Goal: Answer question/provide support

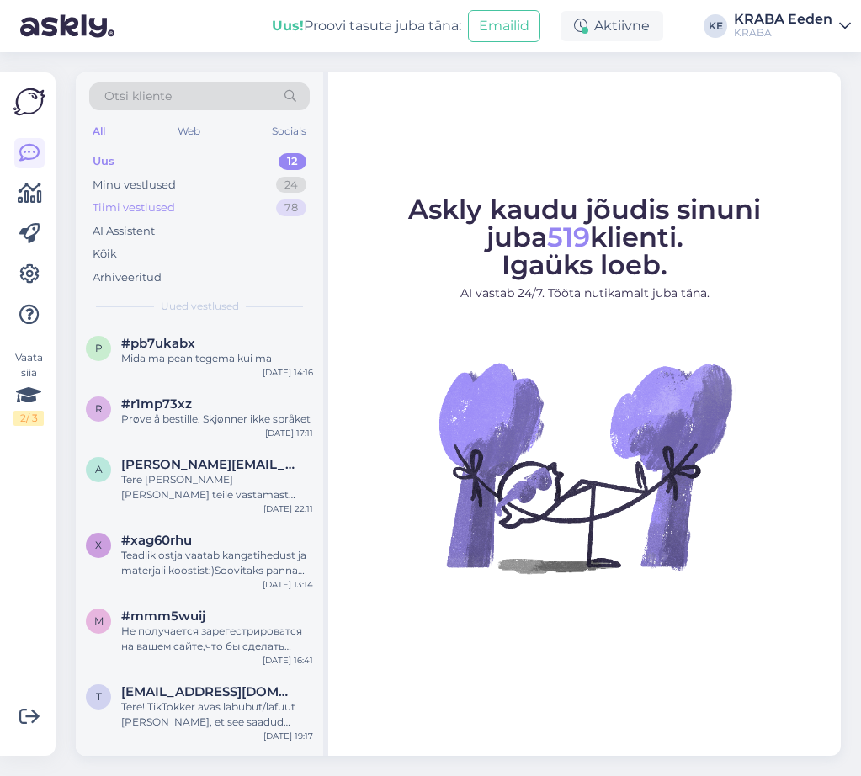
click at [242, 210] on div "Tiimi vestlused 78" at bounding box center [199, 208] width 220 height 24
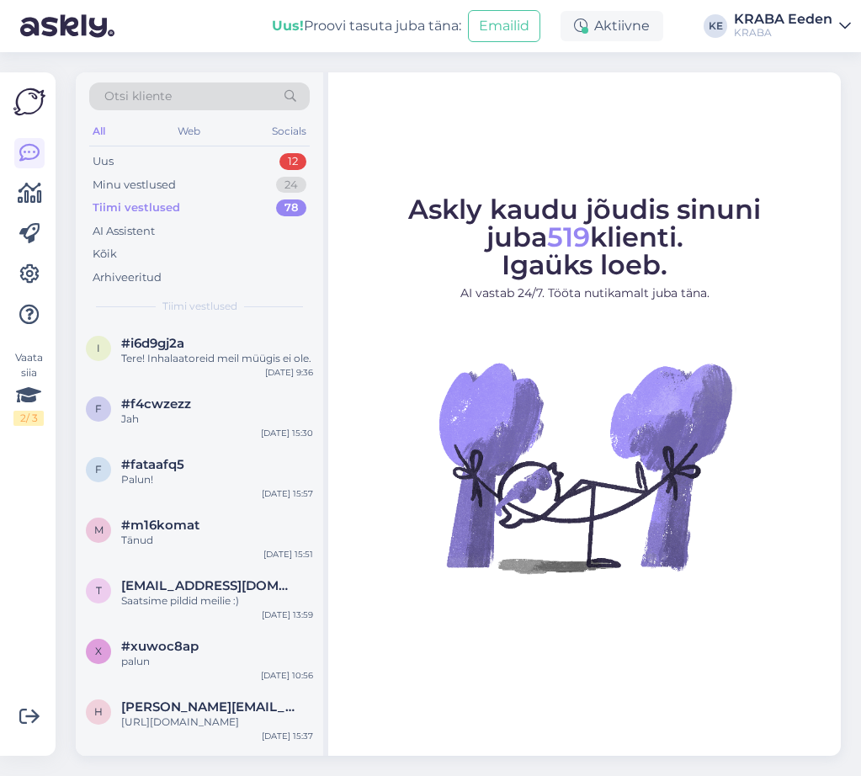
click at [224, 145] on div "All Web Socials" at bounding box center [199, 133] width 220 height 26
click at [225, 157] on div "Uus 12" at bounding box center [199, 162] width 220 height 24
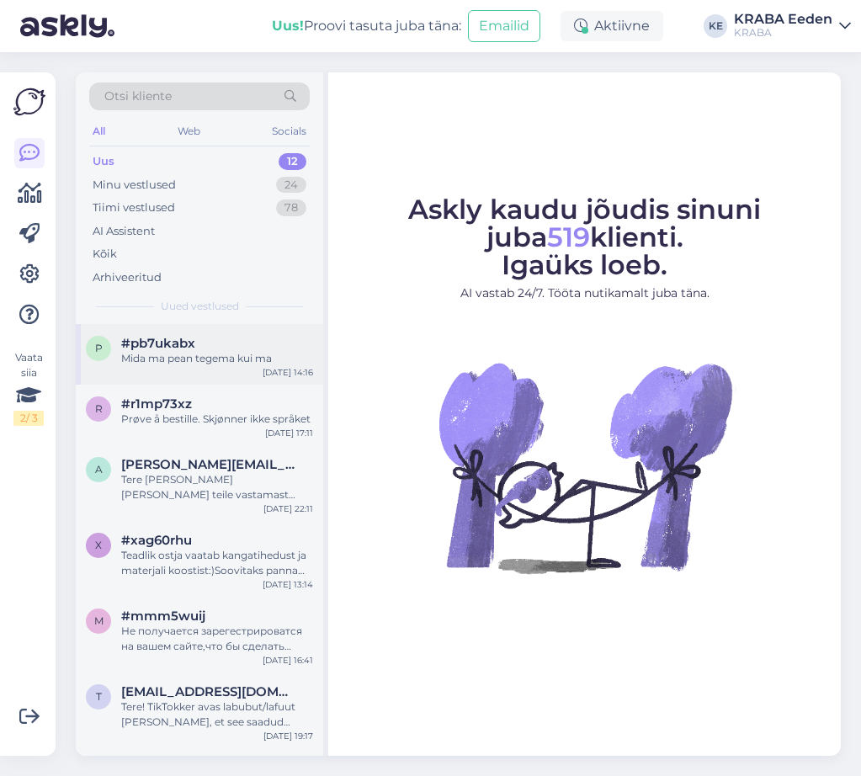
click at [212, 351] on div "Mida ma pean tegema kui ma" at bounding box center [217, 358] width 192 height 15
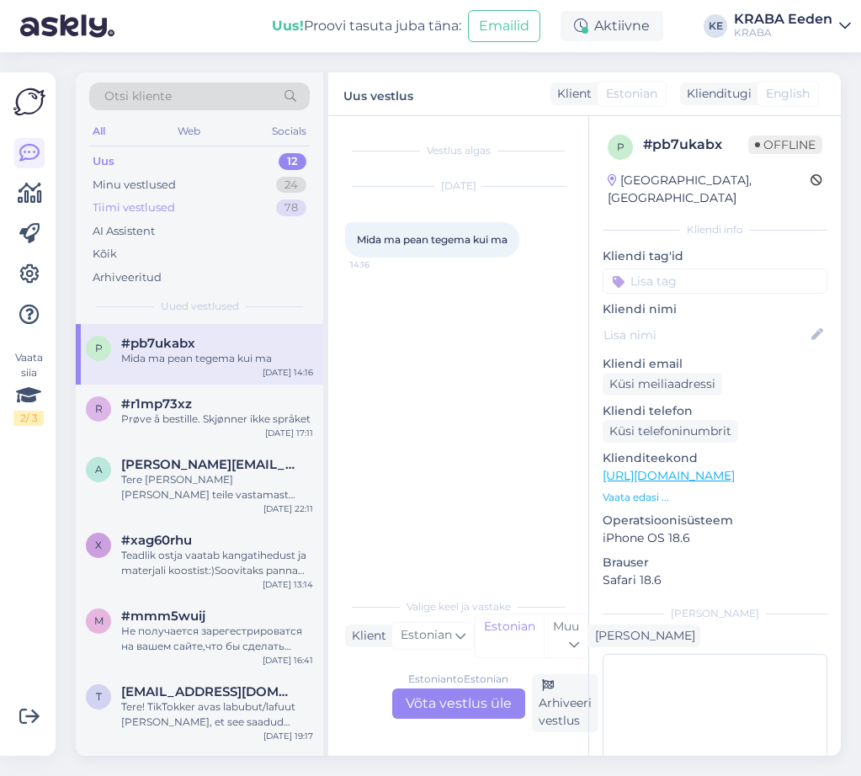
click at [225, 209] on div "Tiimi vestlused 78" at bounding box center [199, 208] width 220 height 24
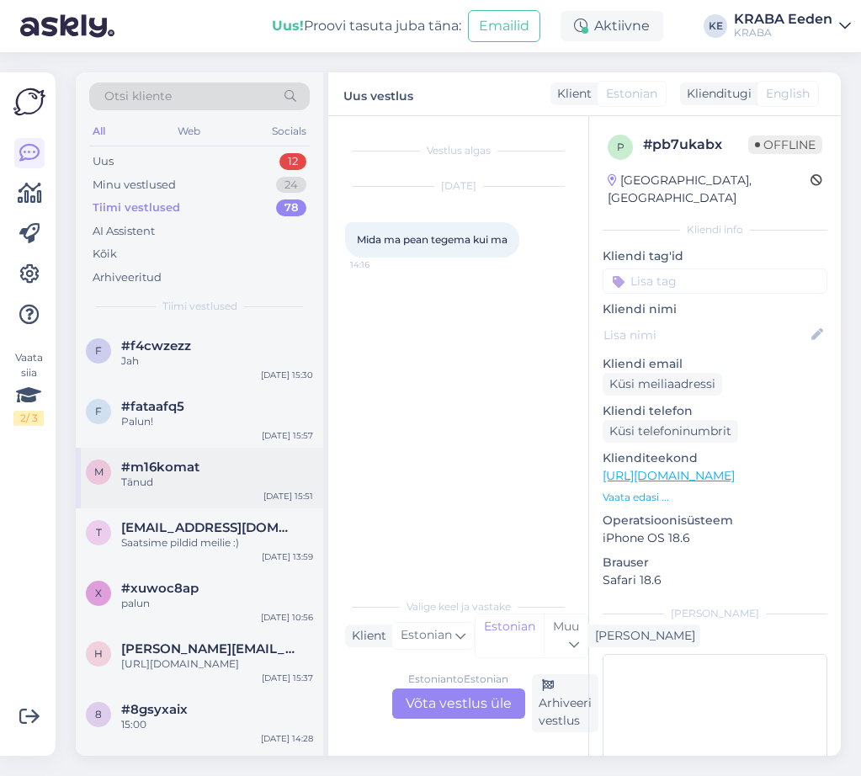
scroll to position [84, 0]
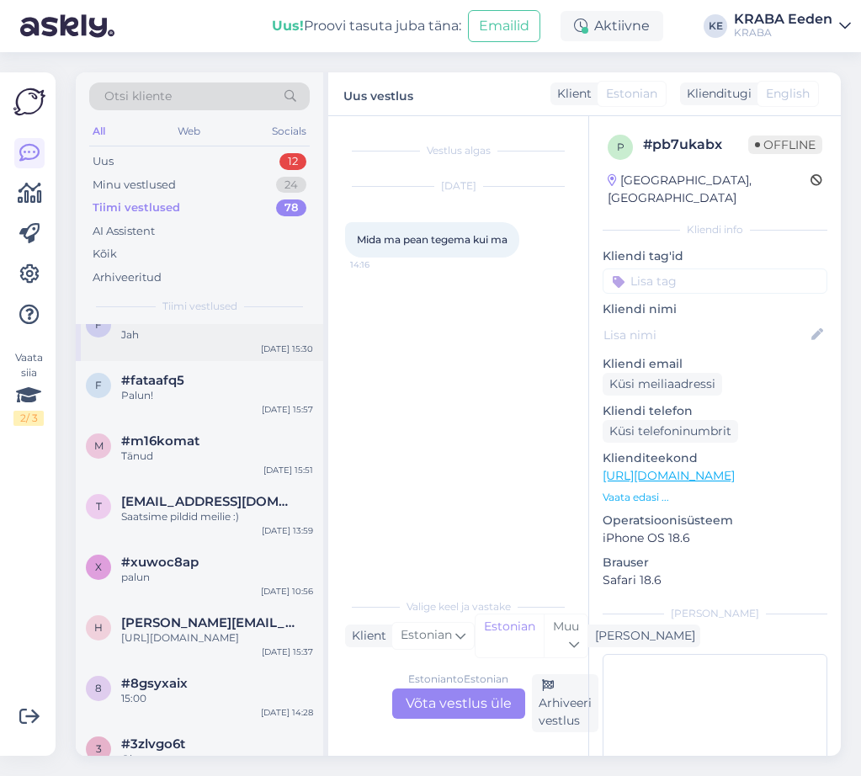
click at [199, 342] on div "Jah" at bounding box center [217, 334] width 192 height 15
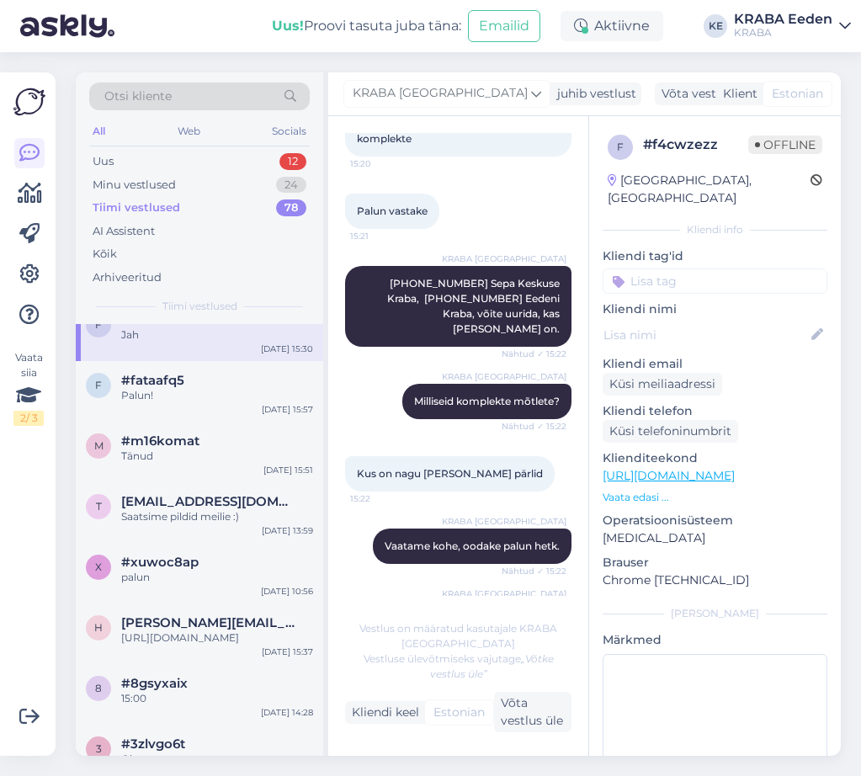
scroll to position [505, 0]
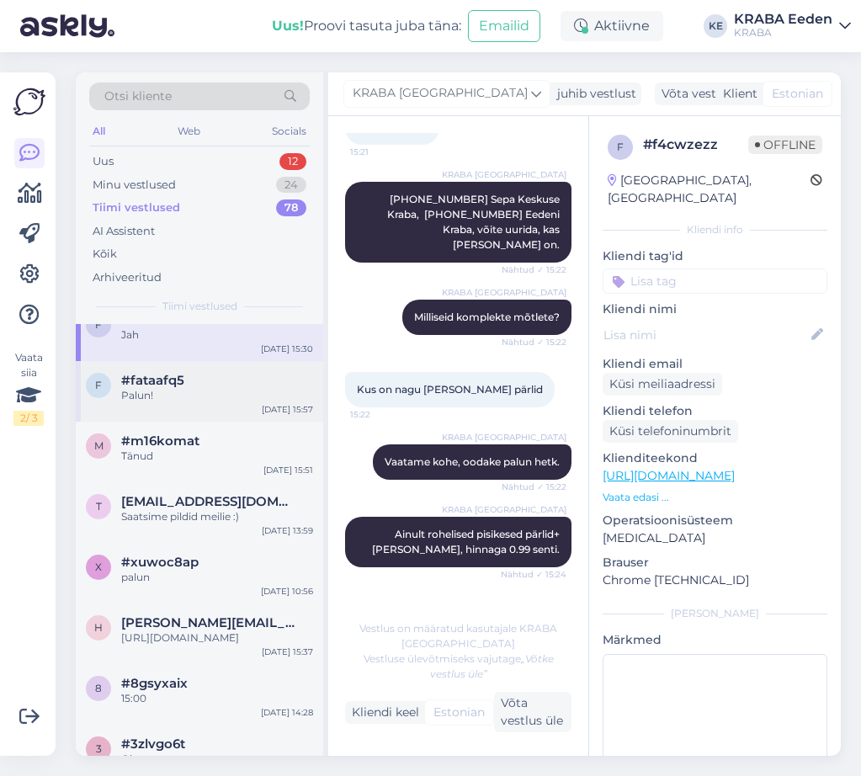
click at [221, 398] on div "Palun!" at bounding box center [217, 395] width 192 height 15
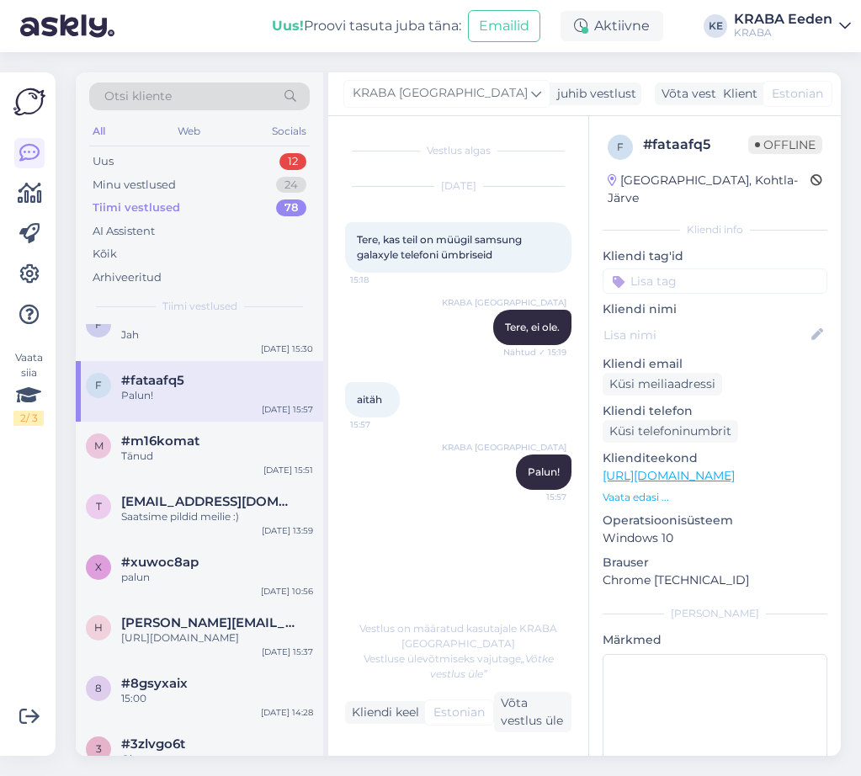
scroll to position [0, 0]
click at [219, 453] on div "Tänud" at bounding box center [217, 455] width 192 height 15
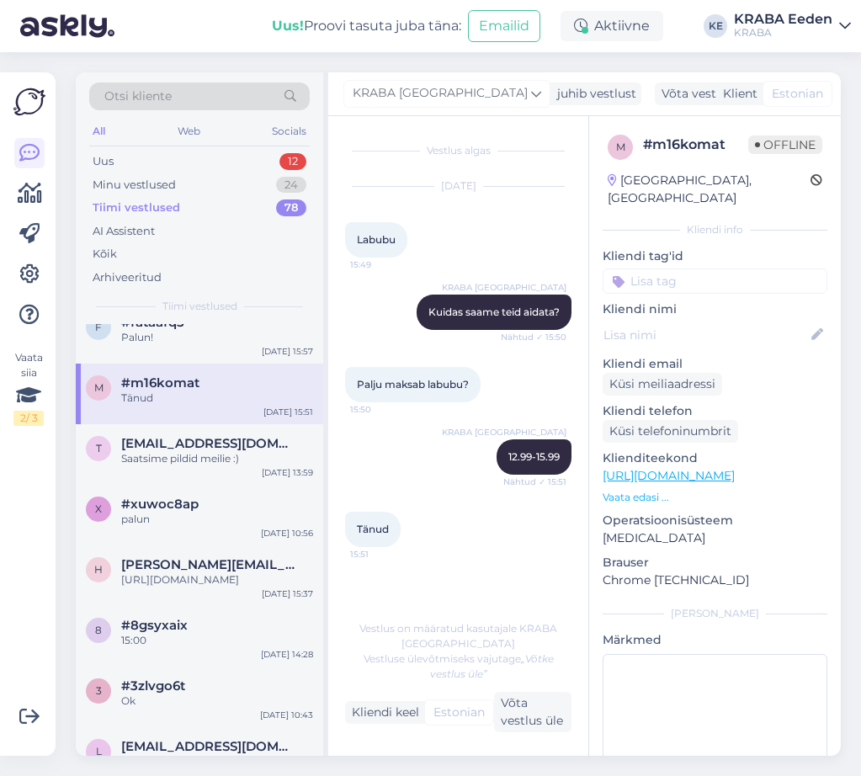
scroll to position [168, 0]
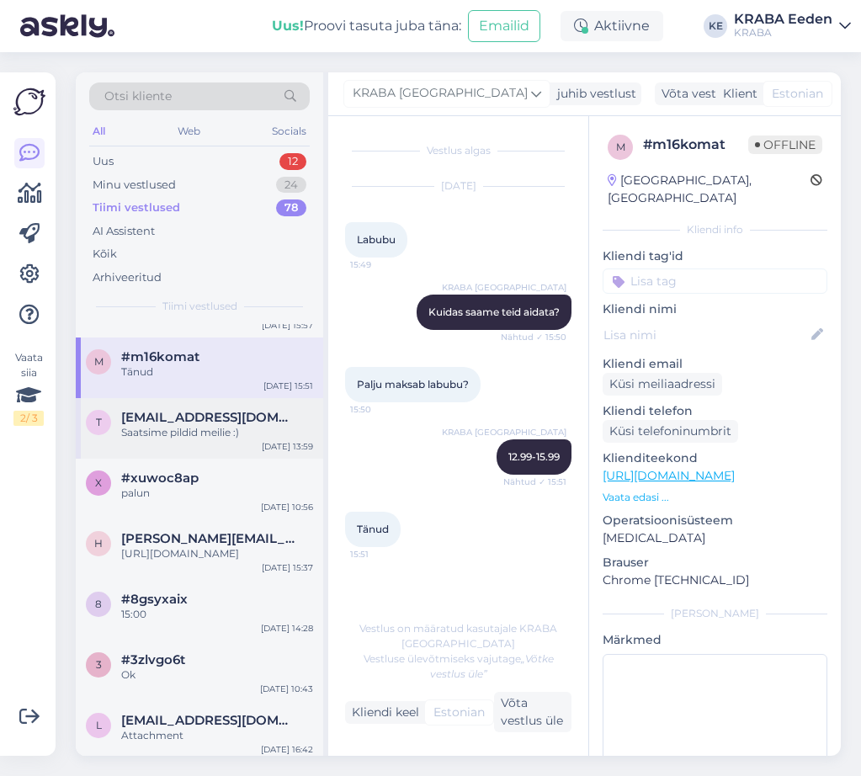
click at [228, 439] on div "Saatsime pildid meilie :)" at bounding box center [217, 432] width 192 height 15
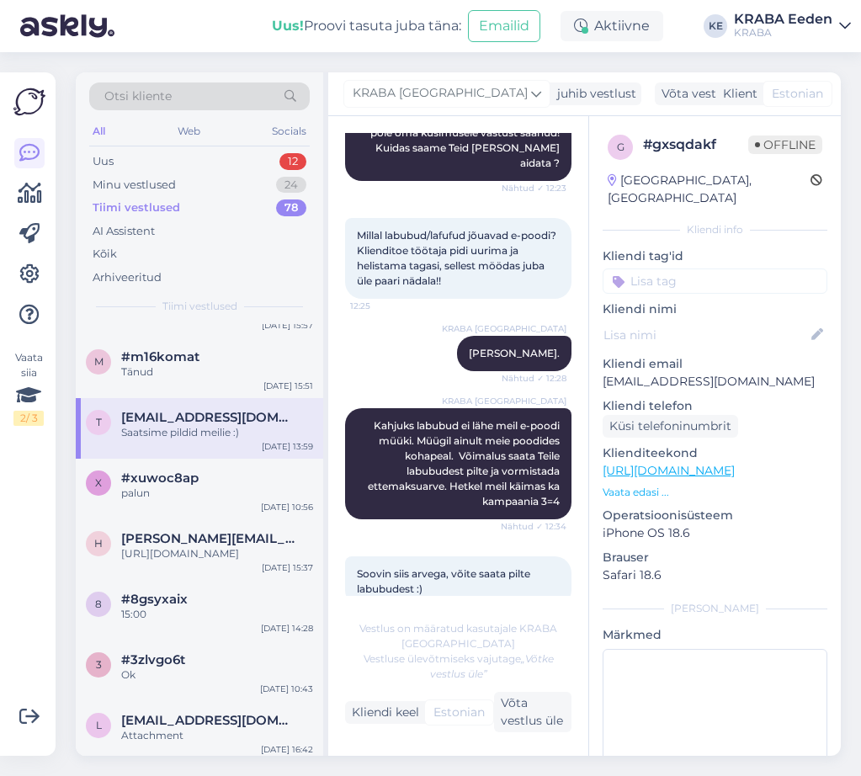
scroll to position [319, 0]
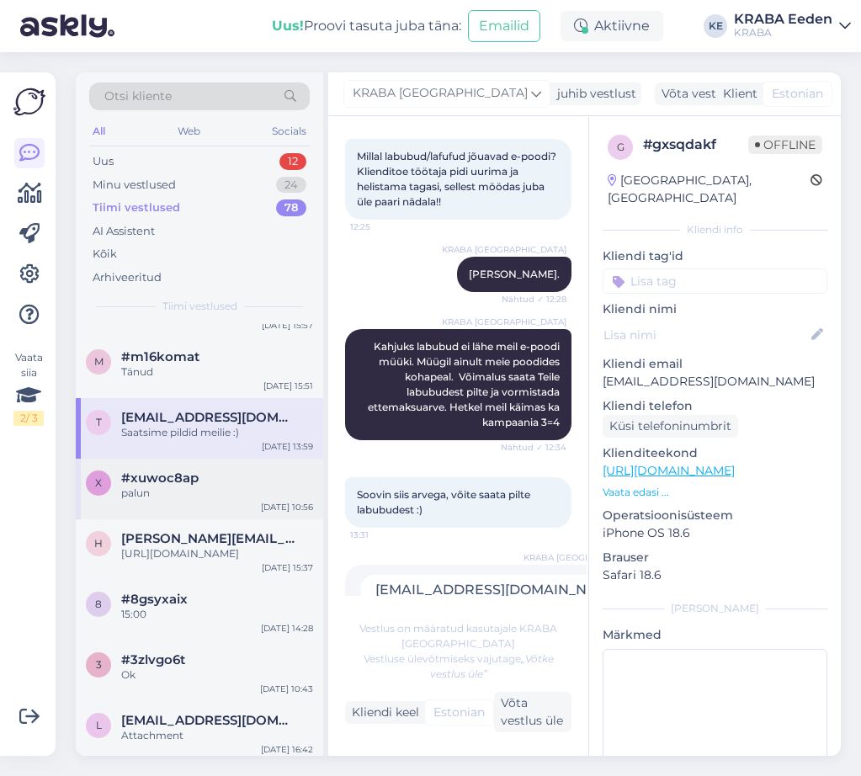
click at [241, 473] on div "#xuwoc8ap" at bounding box center [217, 477] width 192 height 15
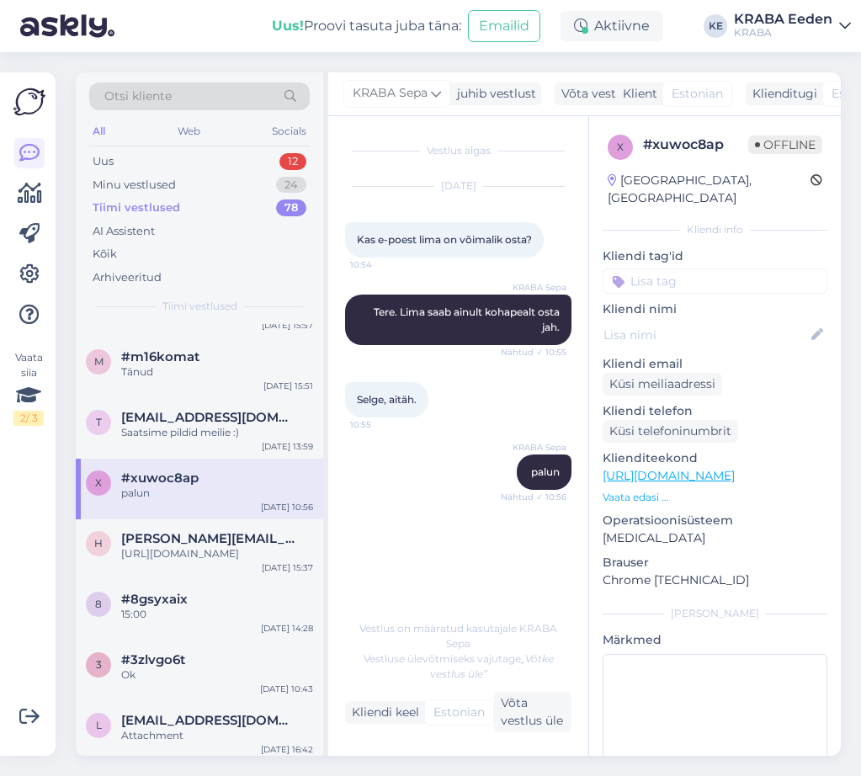
scroll to position [0, 0]
click at [189, 543] on span "[PERSON_NAME][EMAIL_ADDRESS][DOMAIN_NAME]" at bounding box center [208, 538] width 175 height 15
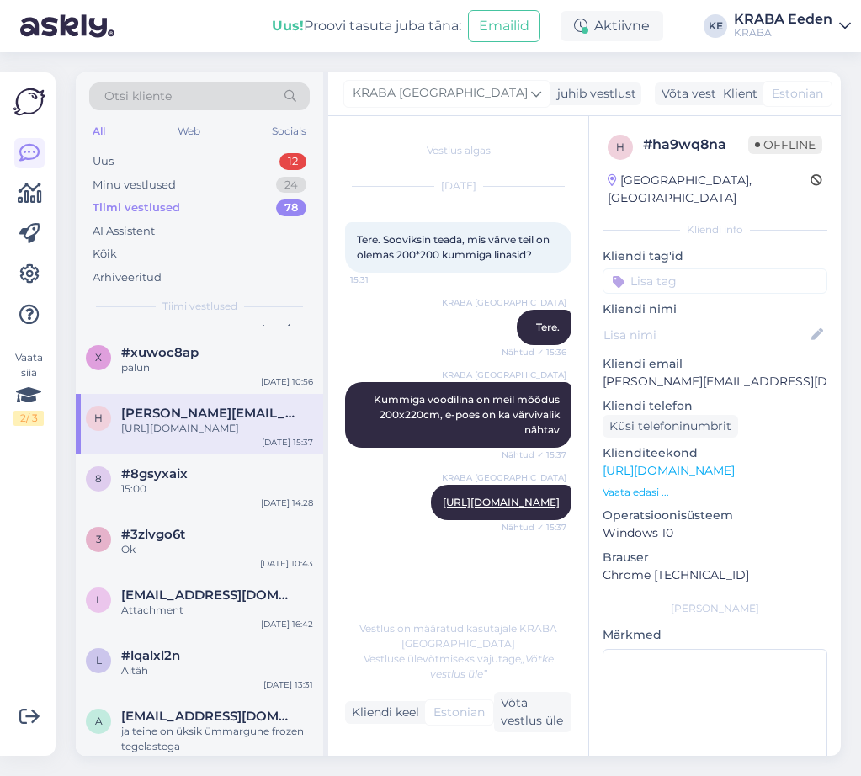
scroll to position [336, 0]
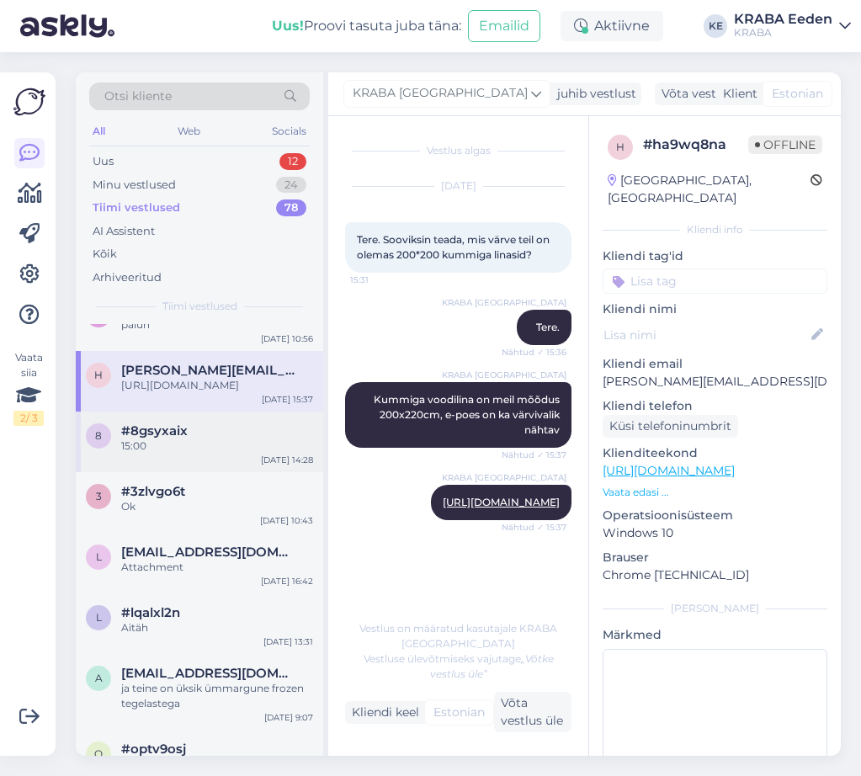
click at [218, 453] on div "15:00" at bounding box center [217, 445] width 192 height 15
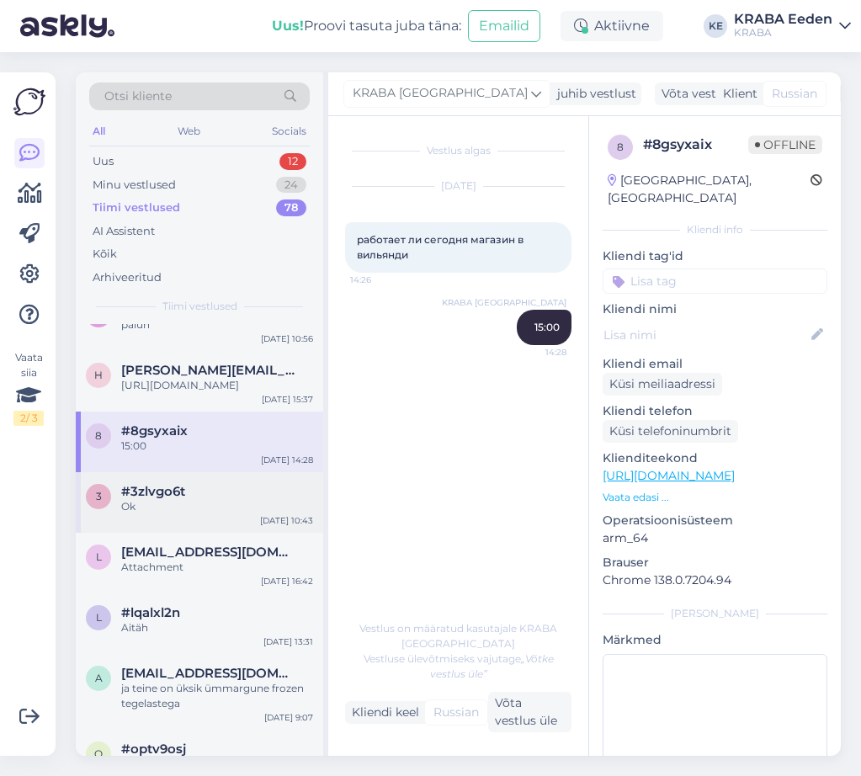
click at [194, 514] on div "Ok" at bounding box center [217, 506] width 192 height 15
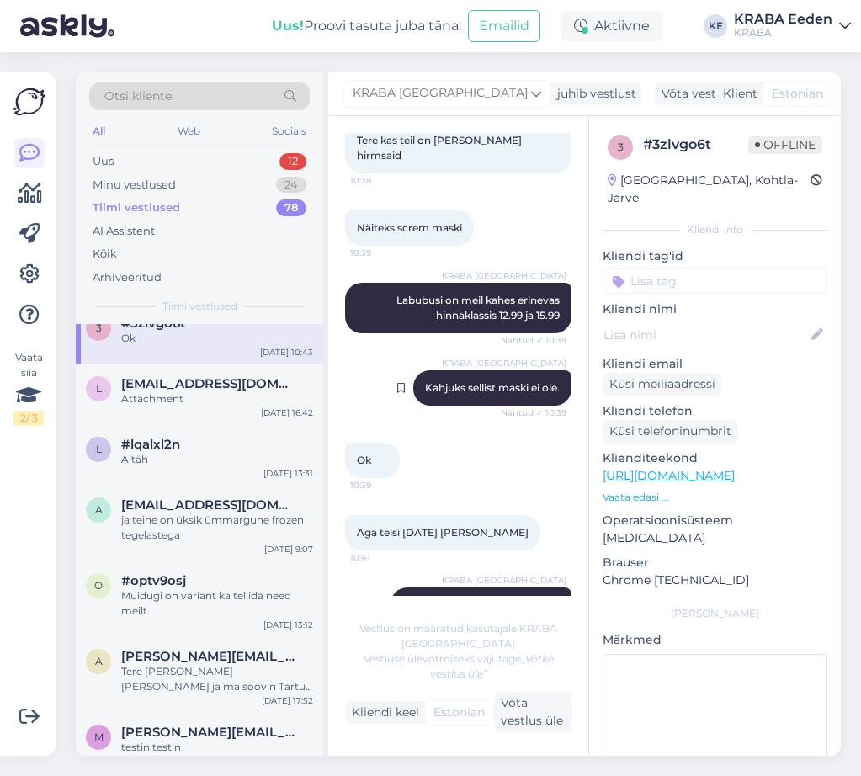
scroll to position [421, 0]
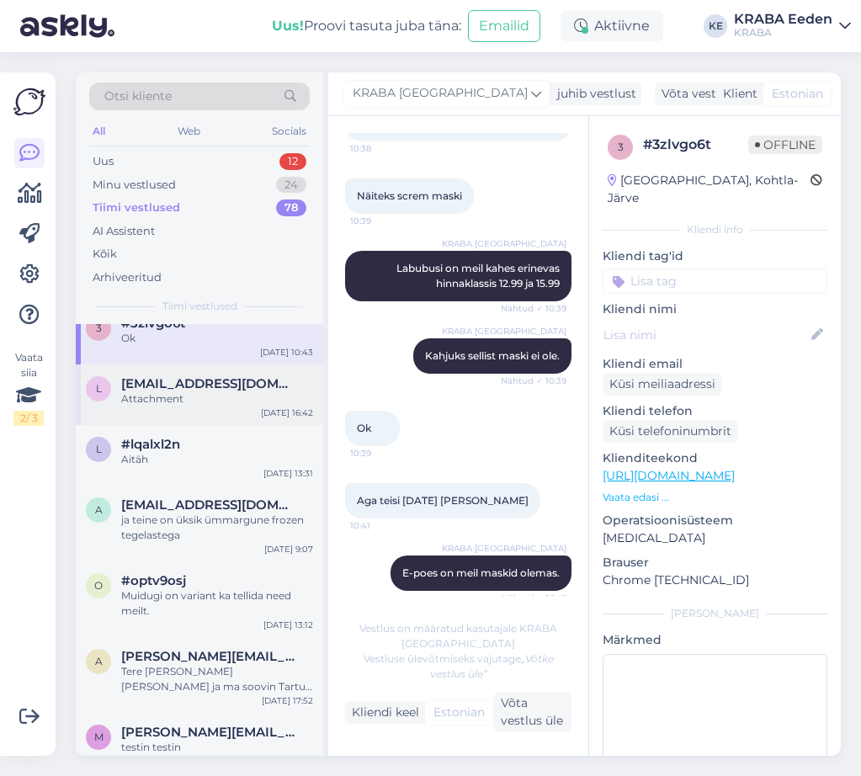
click at [156, 423] on div "l [EMAIL_ADDRESS][DOMAIN_NAME] Attachment [DATE] 16:42" at bounding box center [199, 394] width 247 height 61
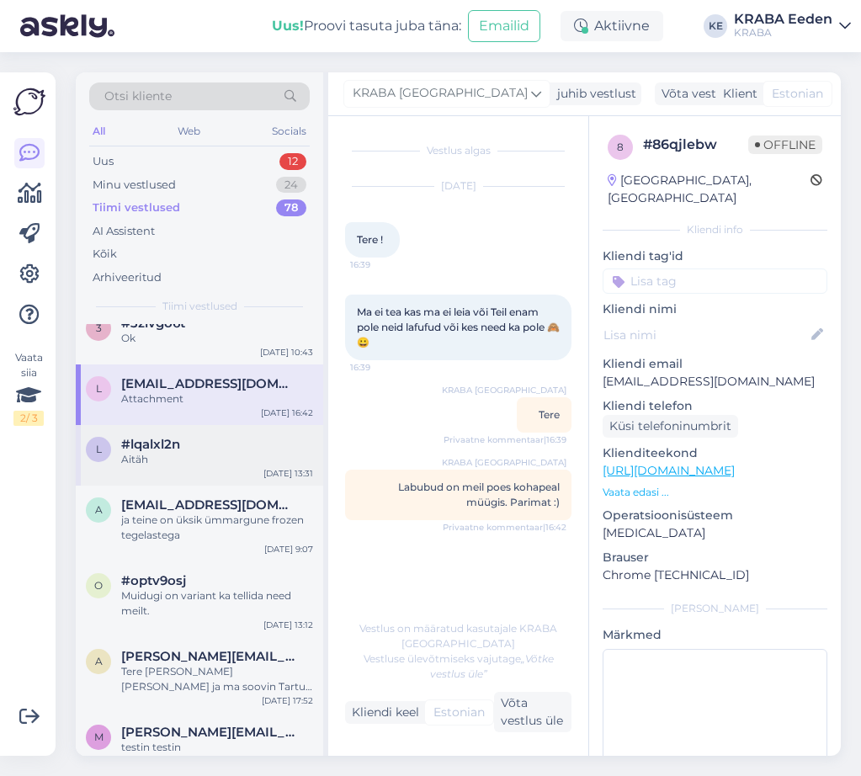
click at [193, 482] on div "l #lqalxl2n Aitäh [DATE] 13:31" at bounding box center [199, 455] width 247 height 61
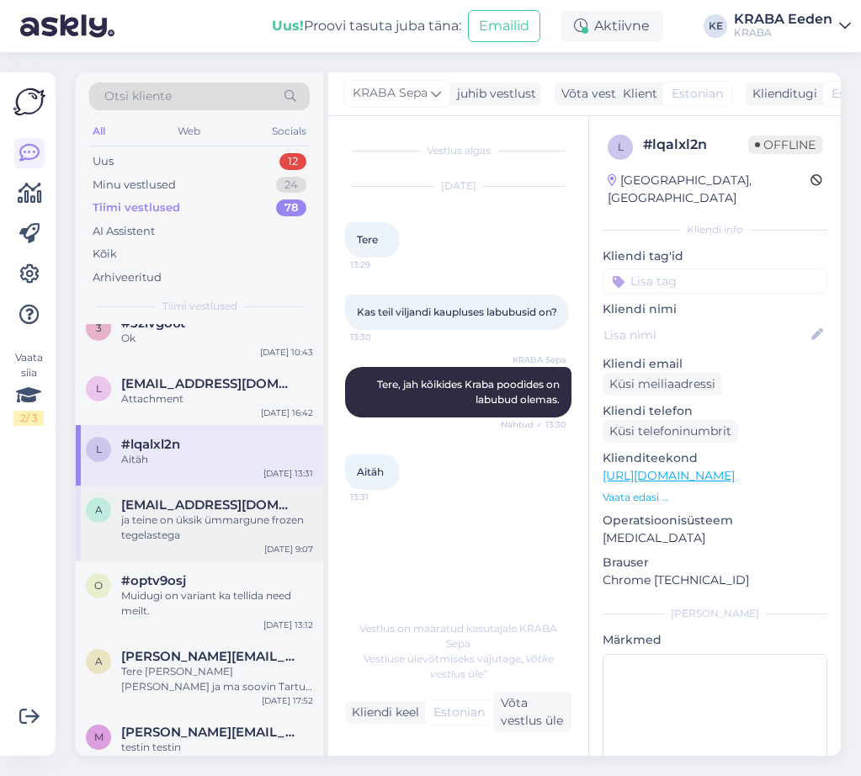
click at [235, 559] on div "a [EMAIL_ADDRESS][DOMAIN_NAME] ja teine on üksik ümmargune frozen tegelastega […" at bounding box center [199, 523] width 247 height 76
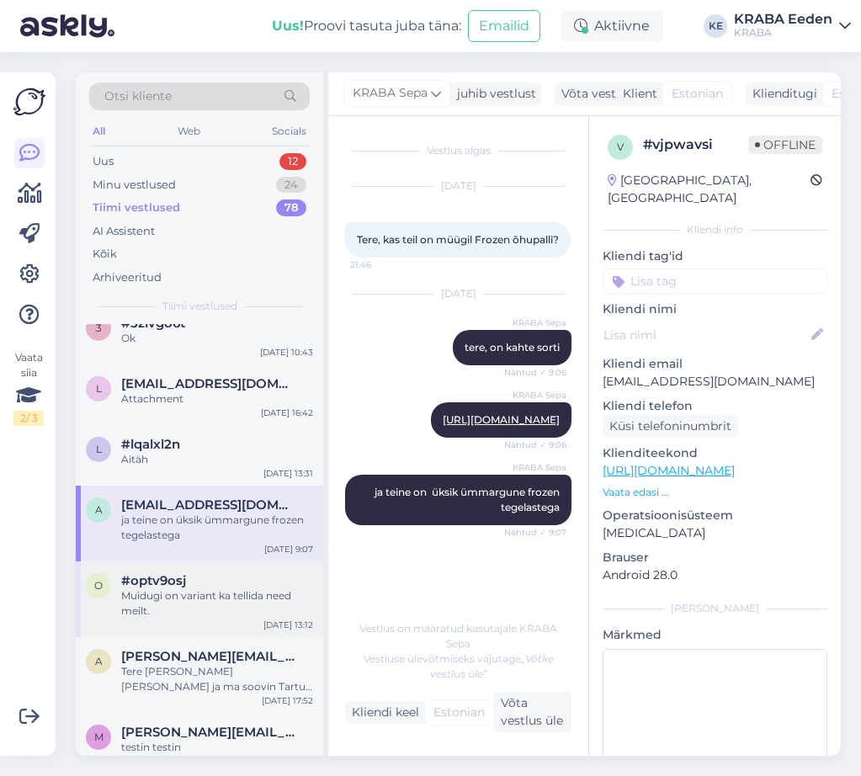
click at [200, 617] on div "Muidugi on variant ka tellida need meilt." at bounding box center [217, 603] width 192 height 30
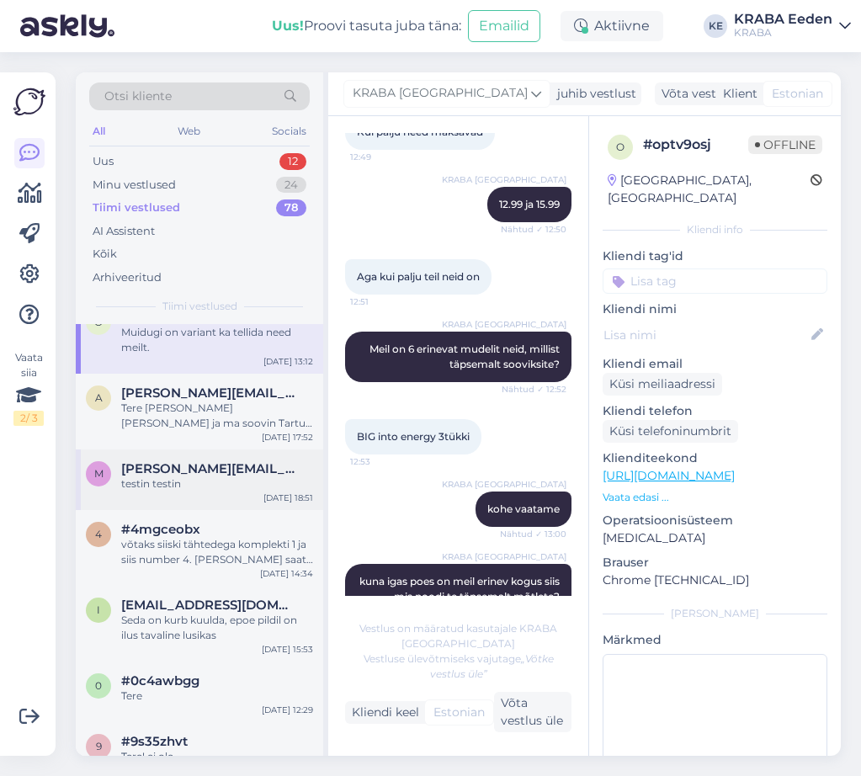
scroll to position [841, 0]
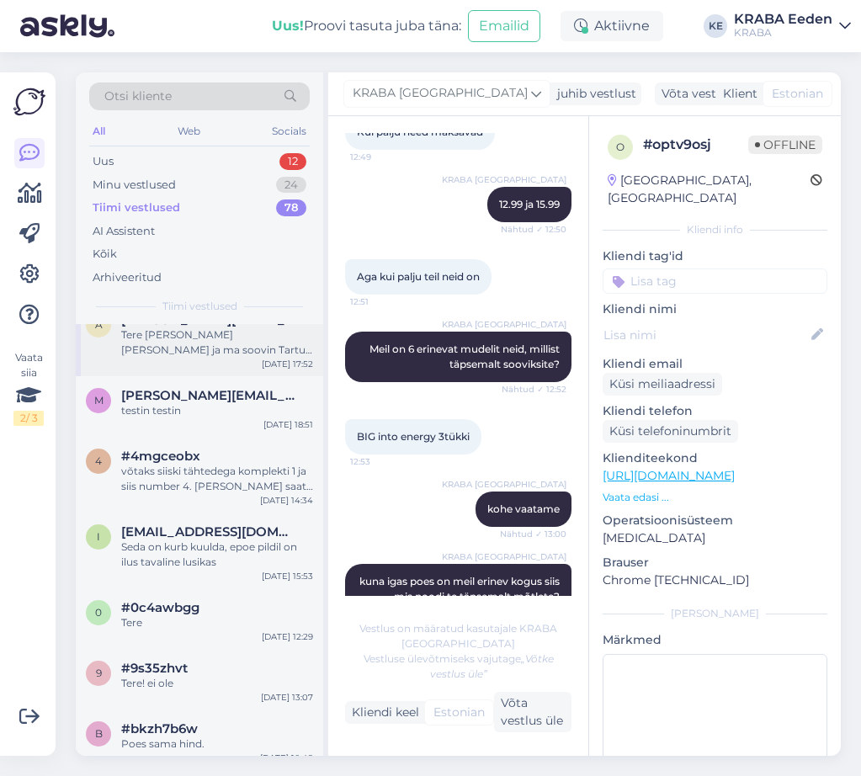
click at [217, 358] on div "Tere [PERSON_NAME] [PERSON_NAME] ja ma soovin Tartu Sepa Turu kraba poodi öelda…" at bounding box center [217, 342] width 192 height 30
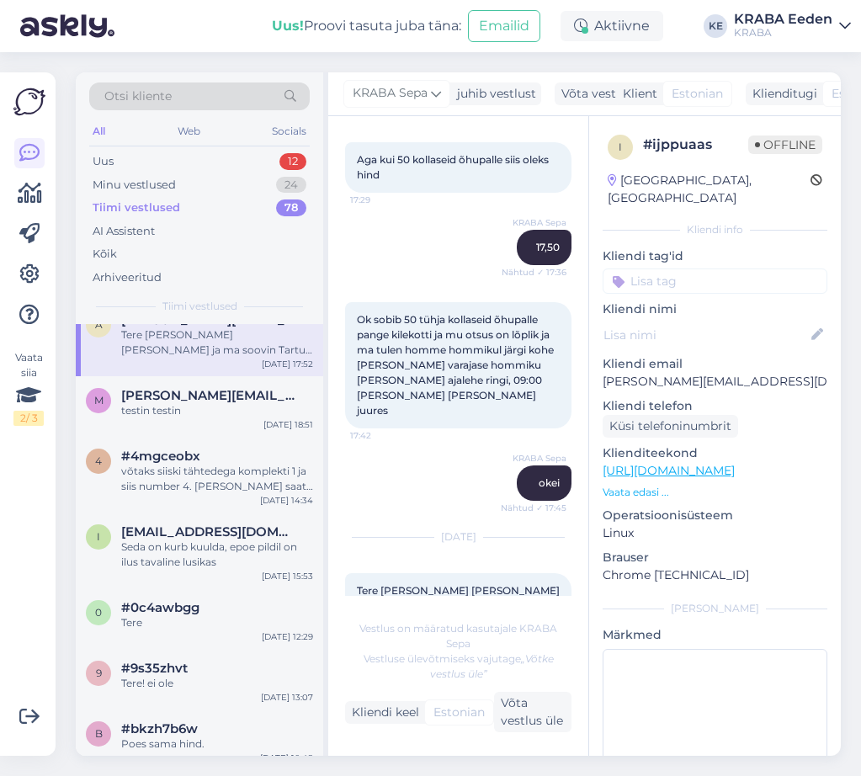
scroll to position [1926, 0]
click at [199, 437] on div "m [PERSON_NAME][EMAIL_ADDRESS][DOMAIN_NAME] testin testin [DATE] 18:51" at bounding box center [199, 406] width 247 height 61
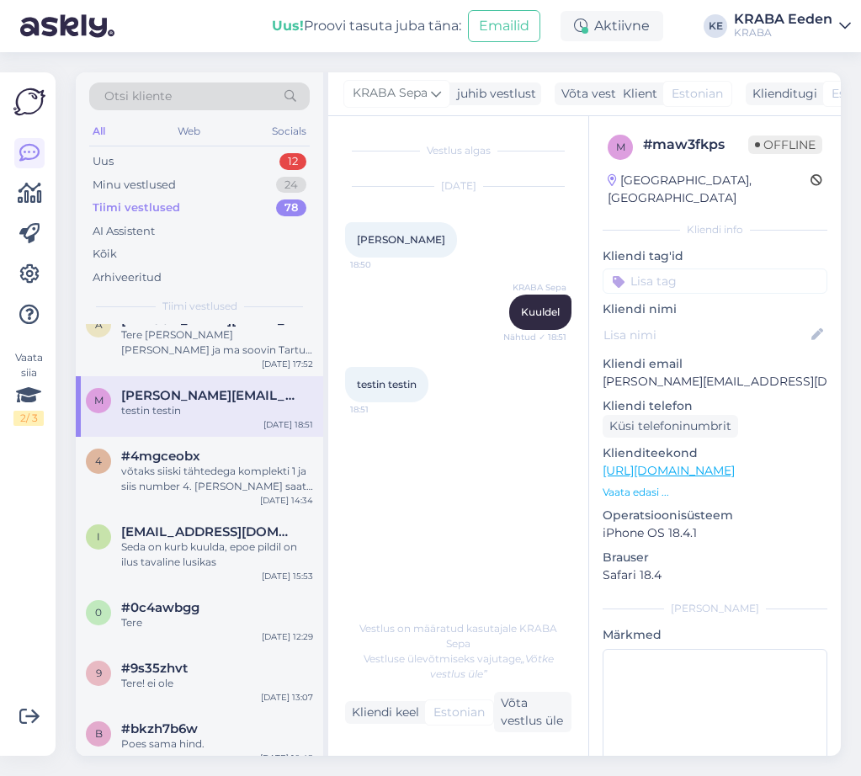
scroll to position [0, 0]
click at [221, 463] on div "#4mgceobx" at bounding box center [217, 455] width 192 height 15
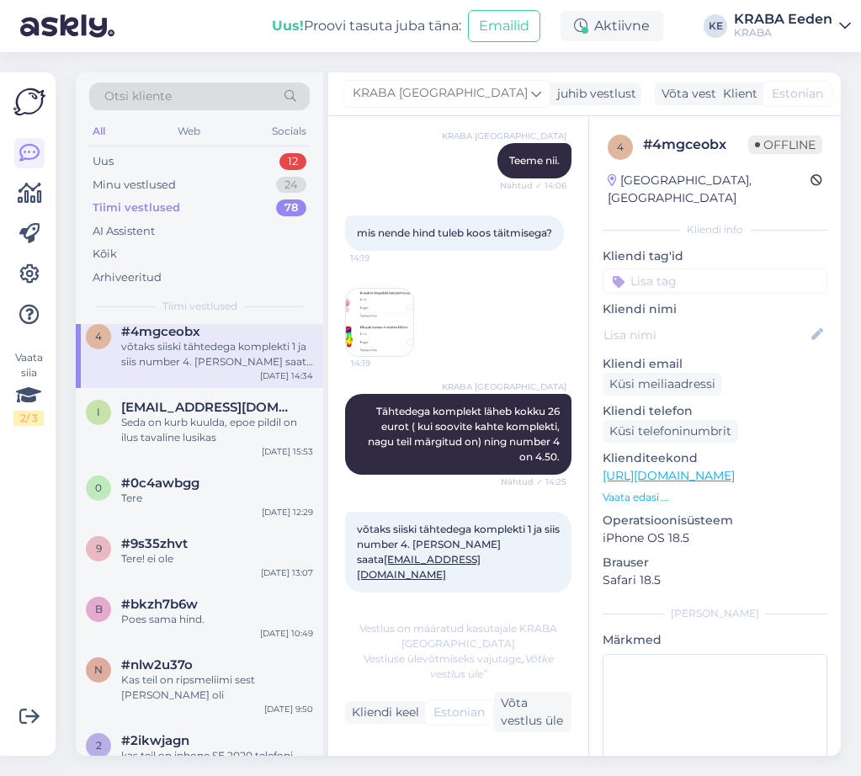
scroll to position [1009, 0]
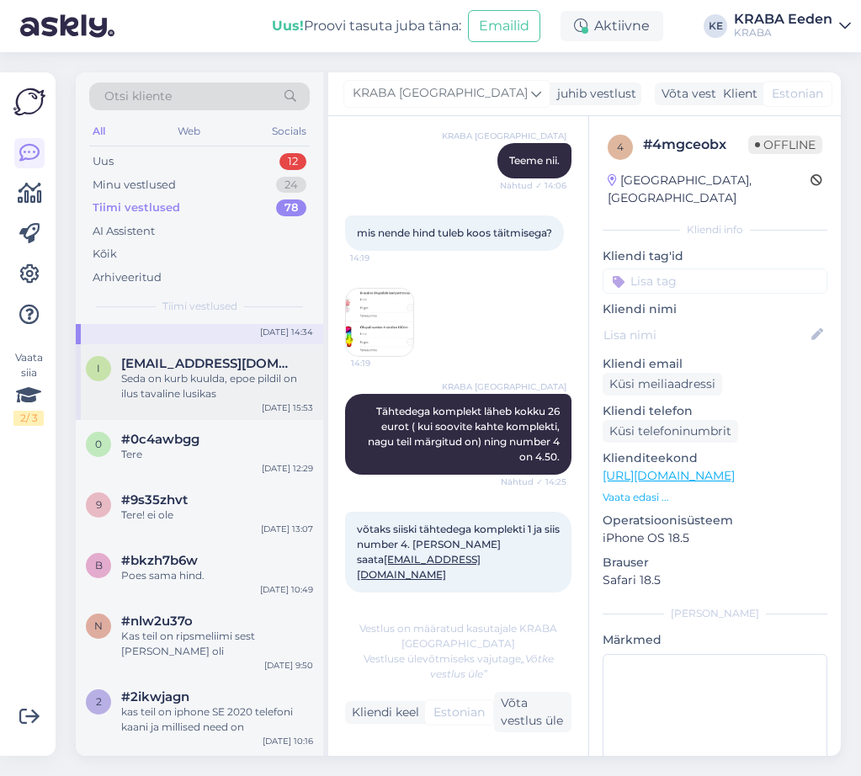
click at [172, 394] on div "Seda on kurb kuulda, epoe pildil on ilus tavaline lusikas" at bounding box center [217, 386] width 192 height 30
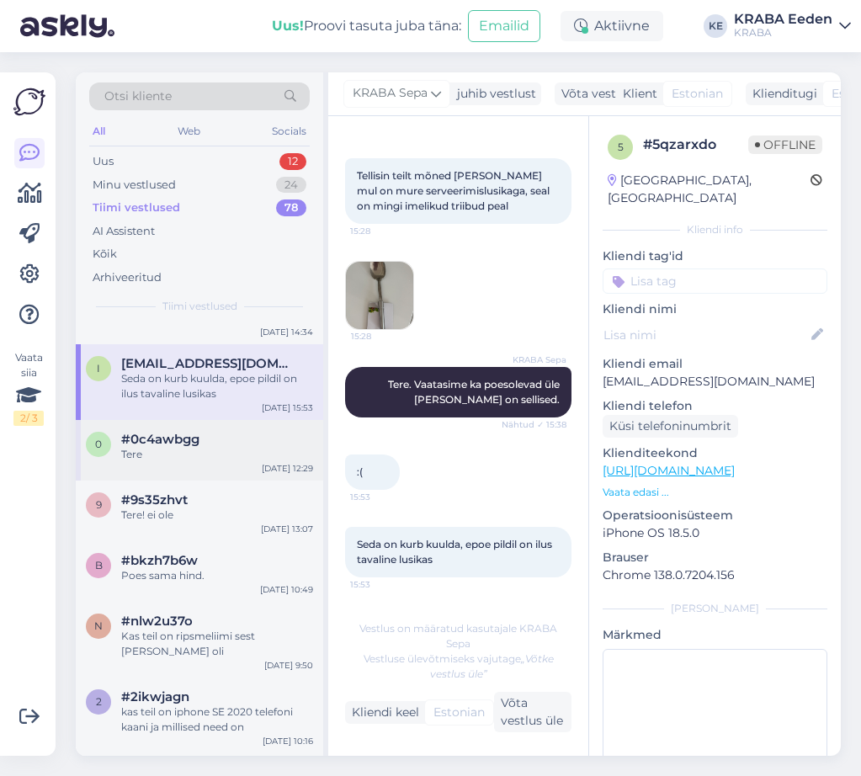
click at [178, 462] on div "Tere" at bounding box center [217, 454] width 192 height 15
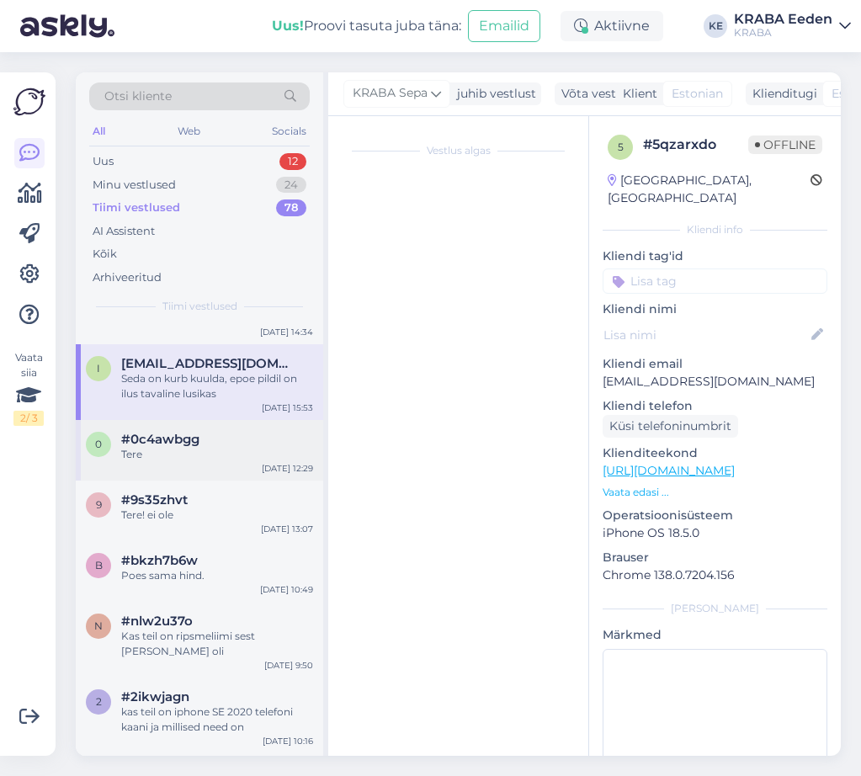
scroll to position [0, 0]
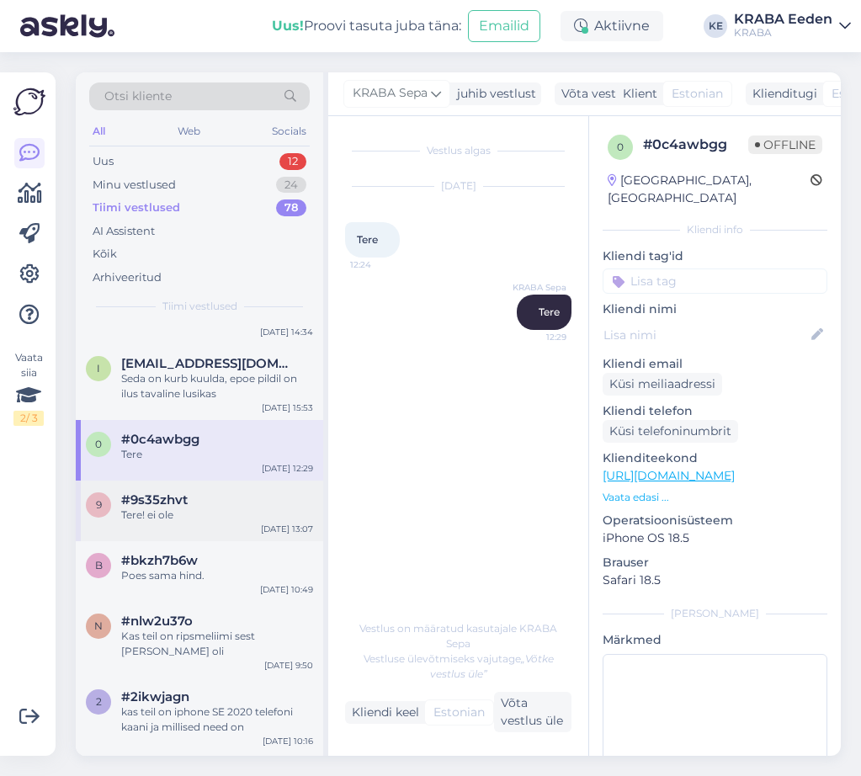
click at [224, 507] on div "#9s35zhvt" at bounding box center [217, 499] width 192 height 15
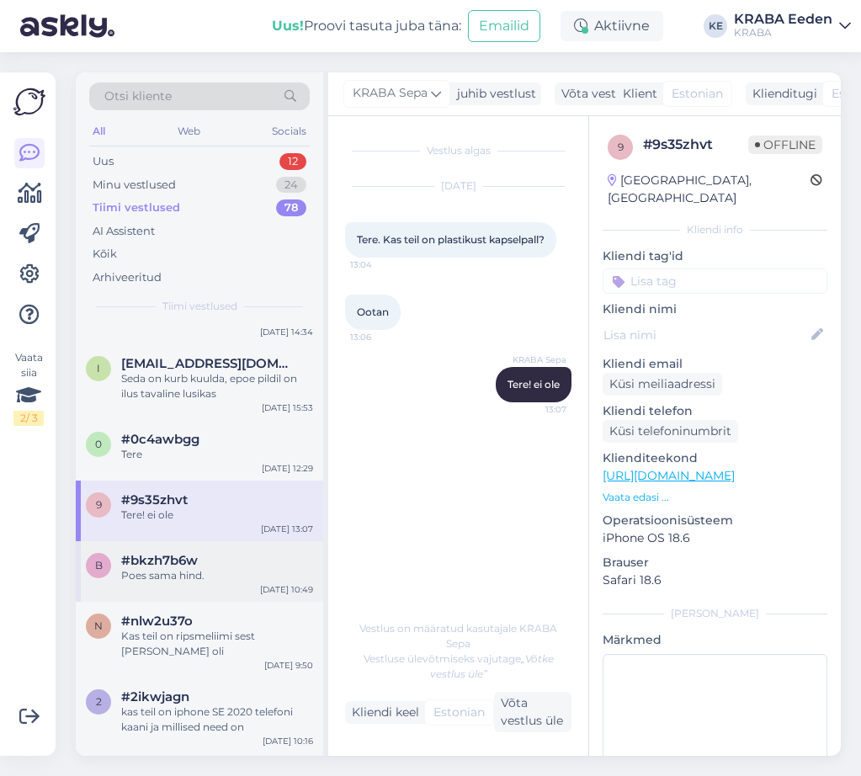
click at [199, 583] on div "Poes sama hind." at bounding box center [217, 575] width 192 height 15
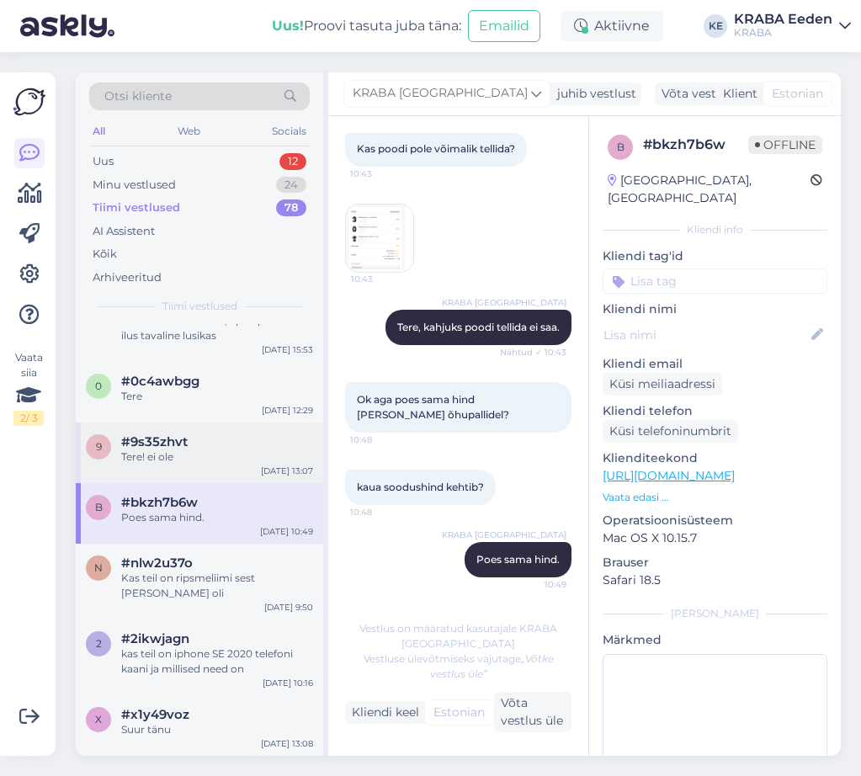
scroll to position [1178, 0]
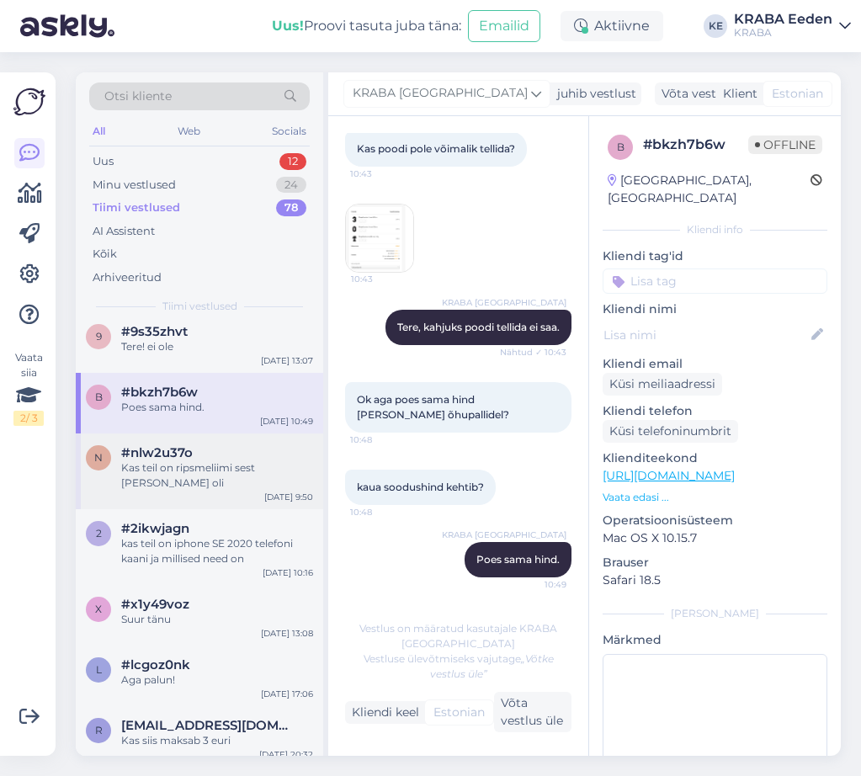
click at [221, 495] on div "n #nlw2u37o Kas teil on ripsmeliimi sest poes oli [DATE] 9:50" at bounding box center [199, 471] width 247 height 76
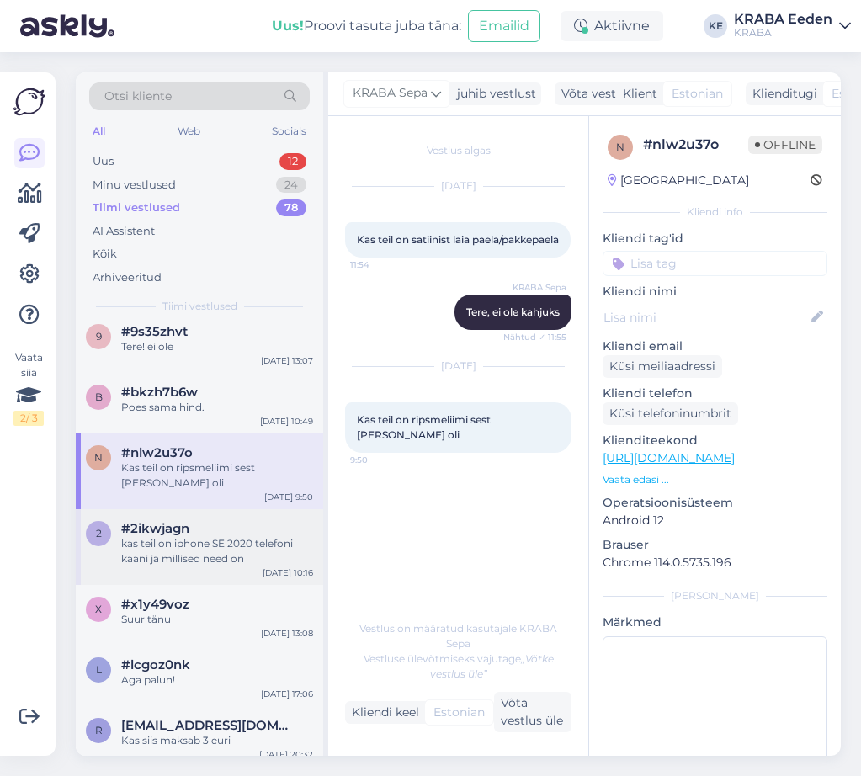
click at [213, 533] on div "#2ikwjagn" at bounding box center [217, 528] width 192 height 15
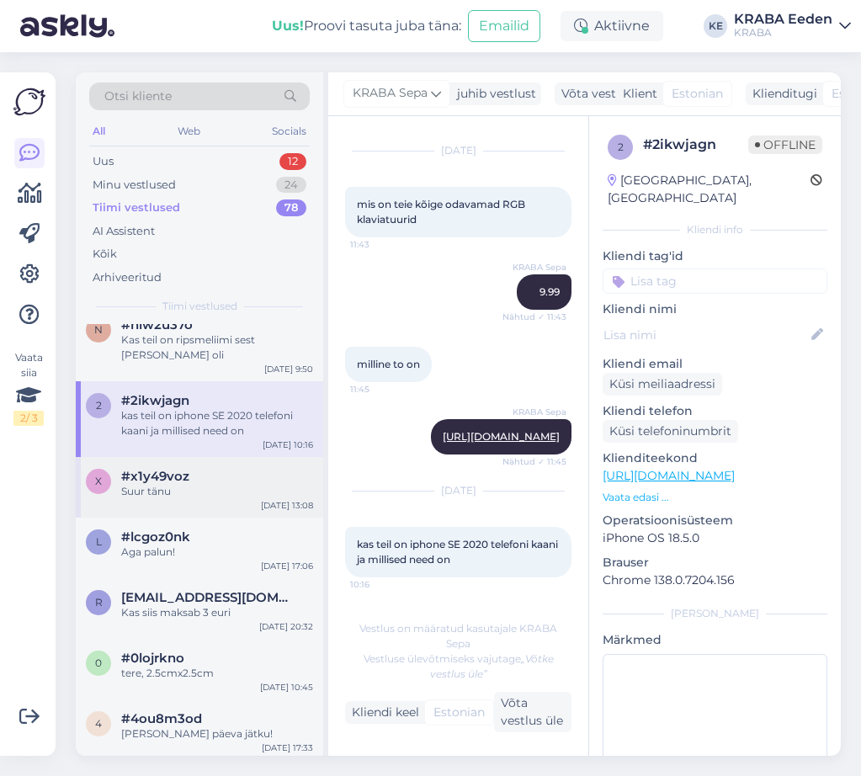
scroll to position [1346, 0]
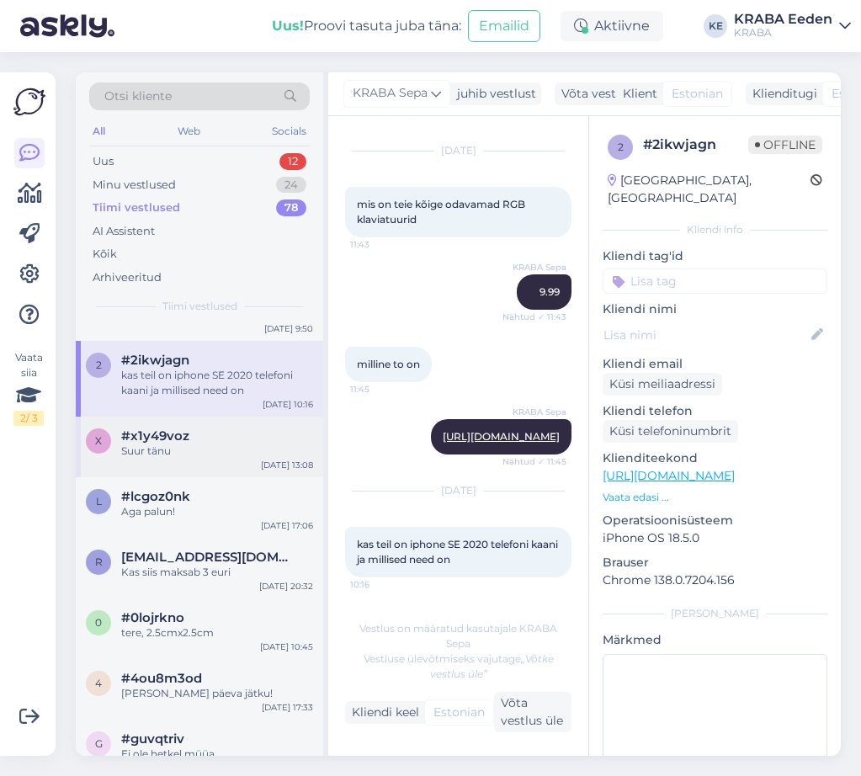
click at [247, 452] on div "Suur tänu" at bounding box center [217, 450] width 192 height 15
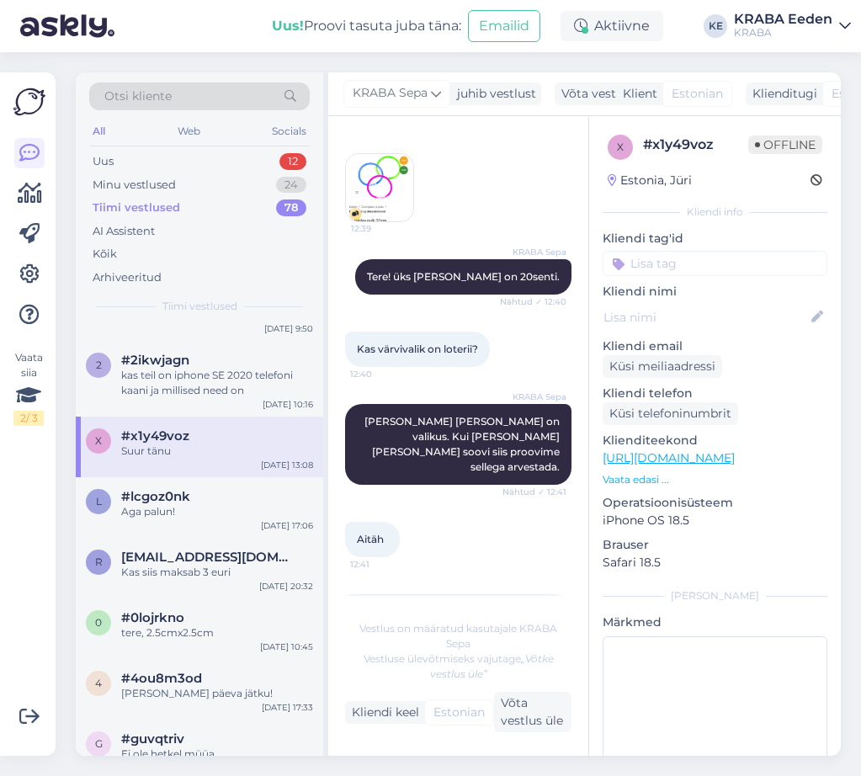
scroll to position [116, 0]
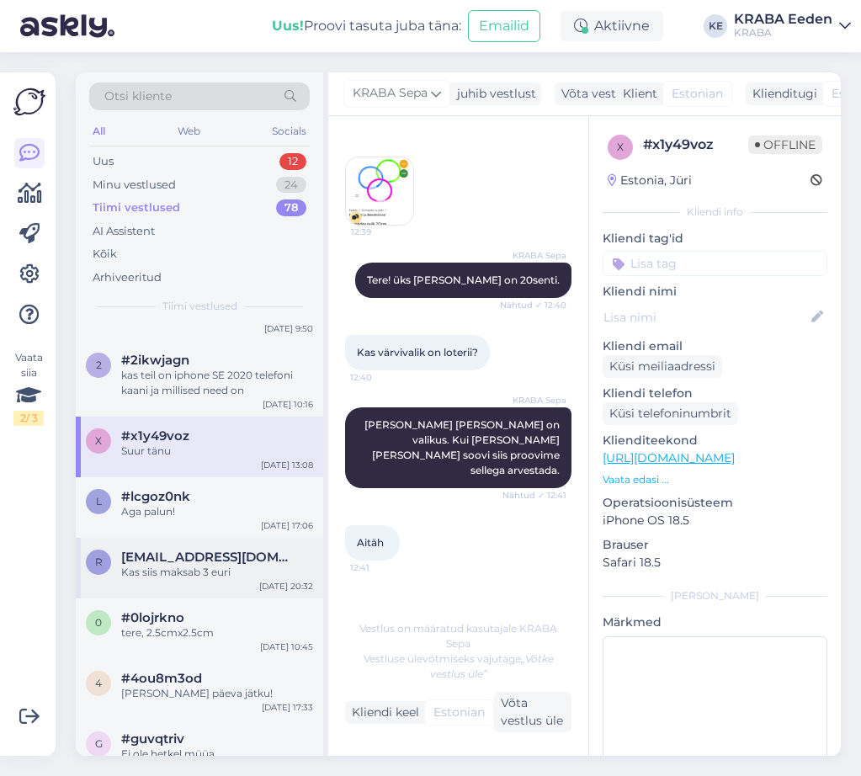
click at [146, 546] on div "r [EMAIL_ADDRESS][DOMAIN_NAME] Kas siis maksab 3 euri [DATE] 20:32" at bounding box center [199, 568] width 247 height 61
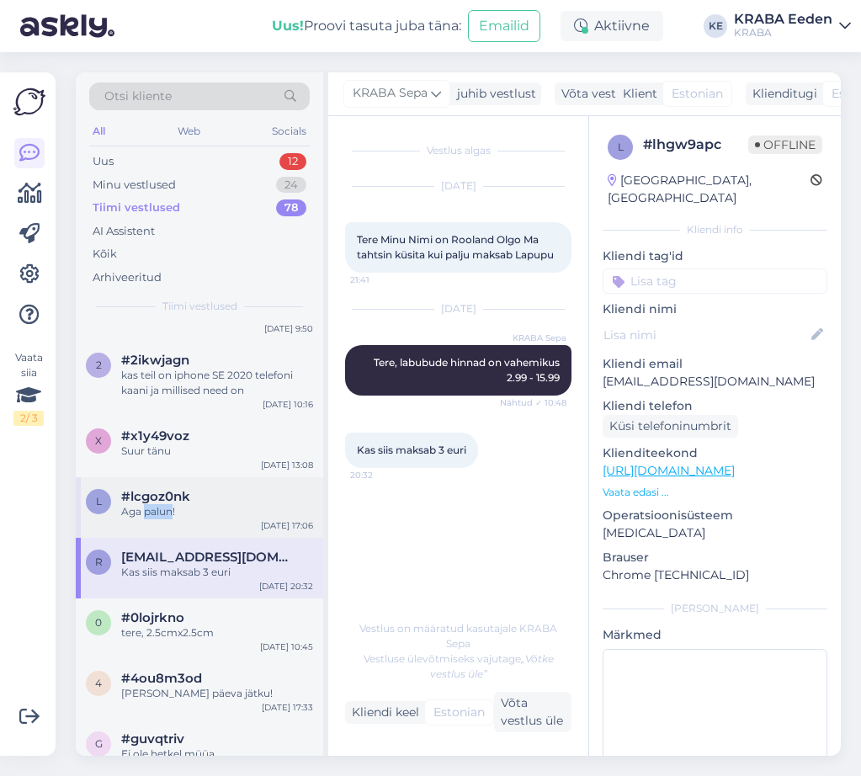
click at [166, 524] on div "l #lcgoz0nk Aga palun! [DATE] 17:06" at bounding box center [199, 507] width 247 height 61
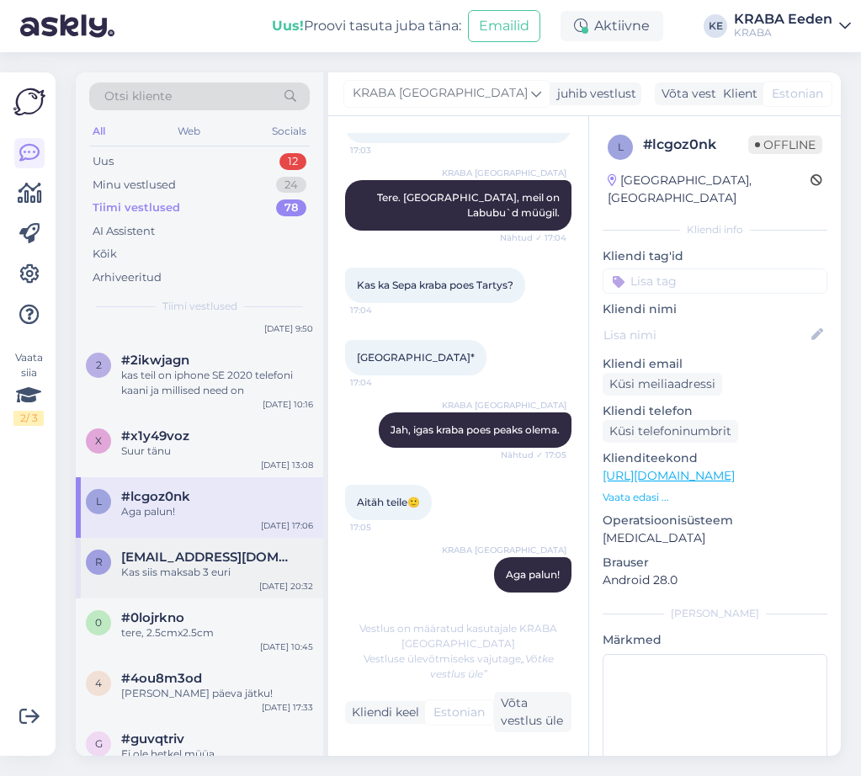
click at [165, 579] on div "Kas siis maksab 3 euri" at bounding box center [217, 571] width 192 height 15
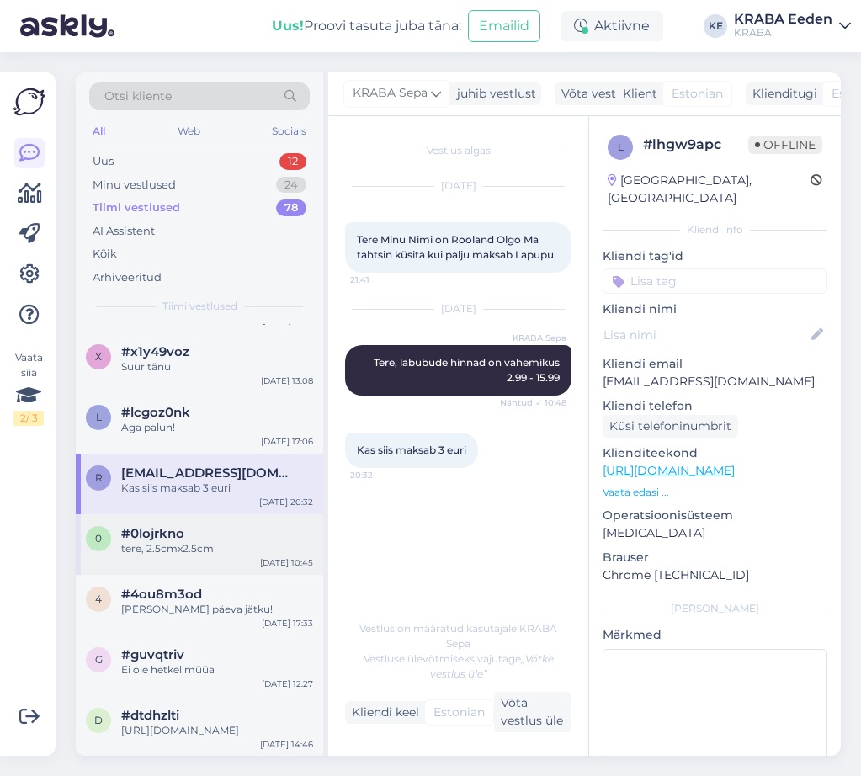
click at [188, 539] on div "#0lojrkno" at bounding box center [217, 533] width 192 height 15
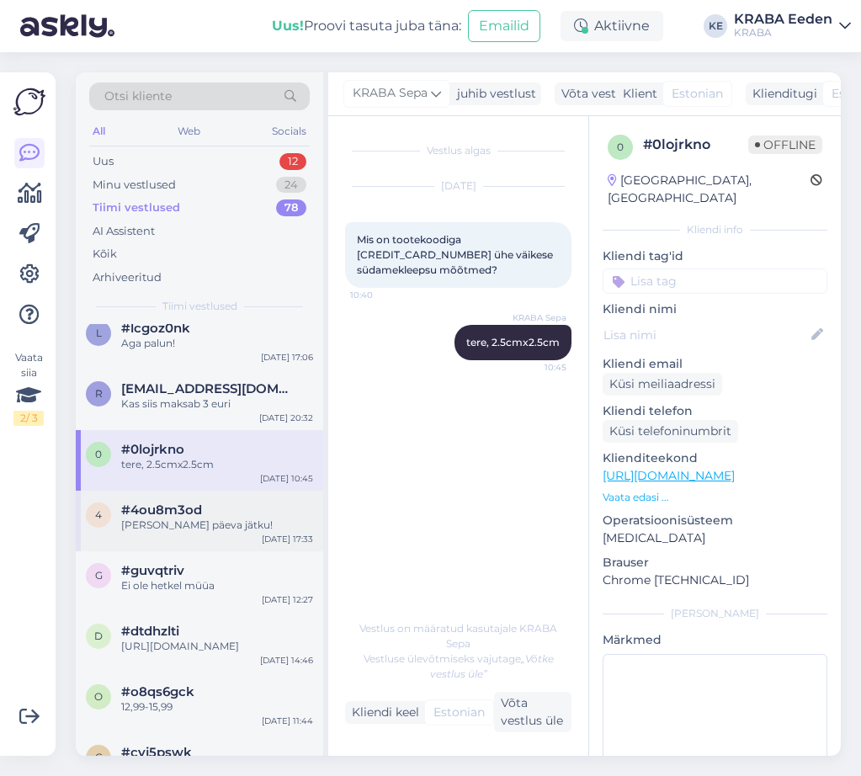
click at [219, 506] on div "#4ou8m3od" at bounding box center [217, 509] width 192 height 15
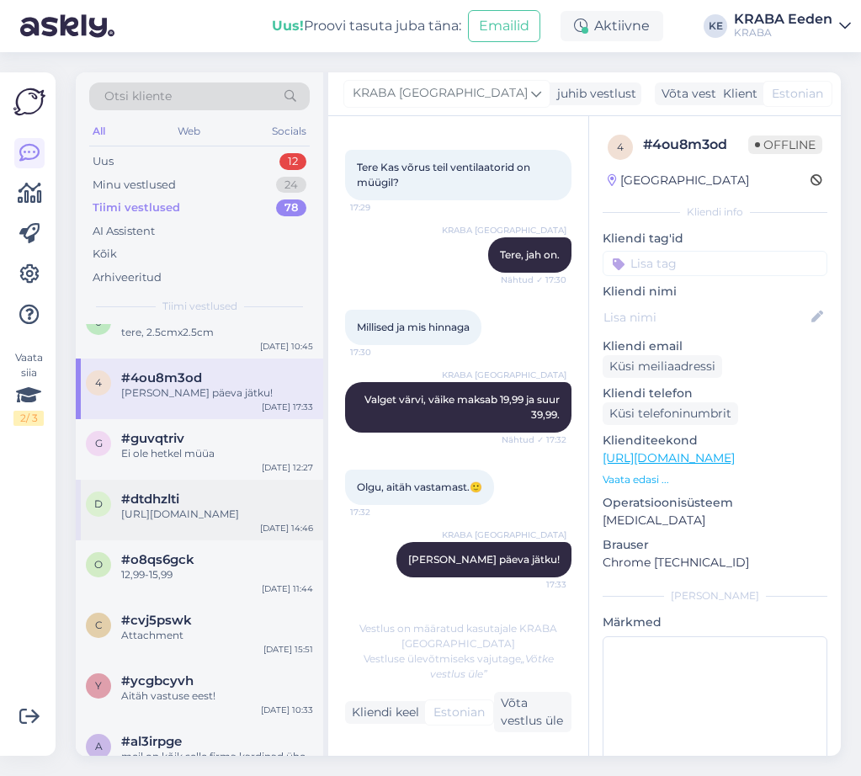
scroll to position [1682, 0]
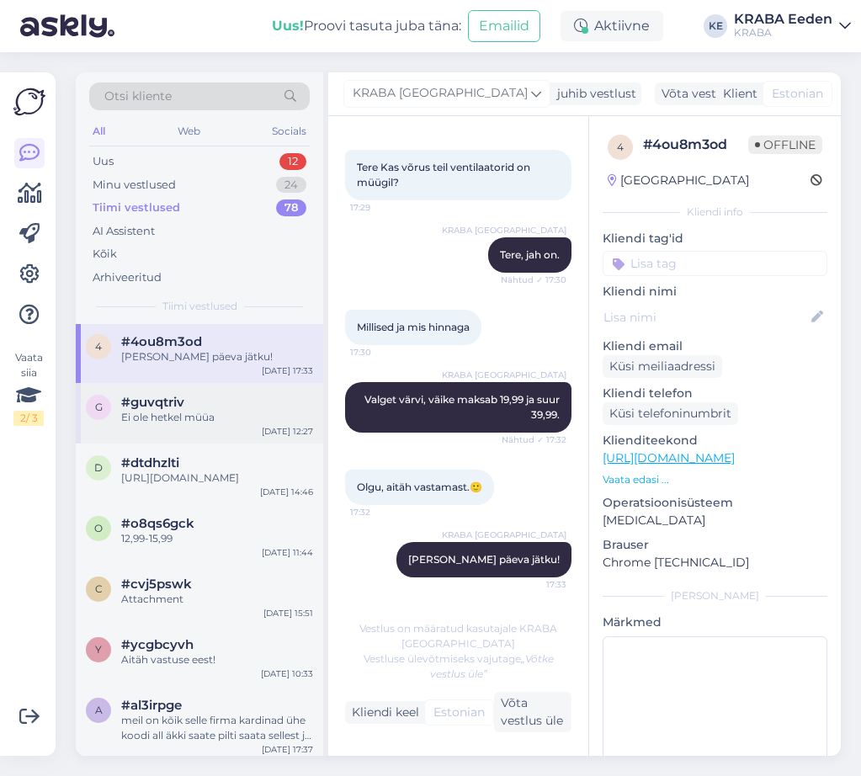
click at [195, 426] on div "g #guvqtriv Ei ole hetkel müüa [DATE] 12:27" at bounding box center [199, 413] width 247 height 61
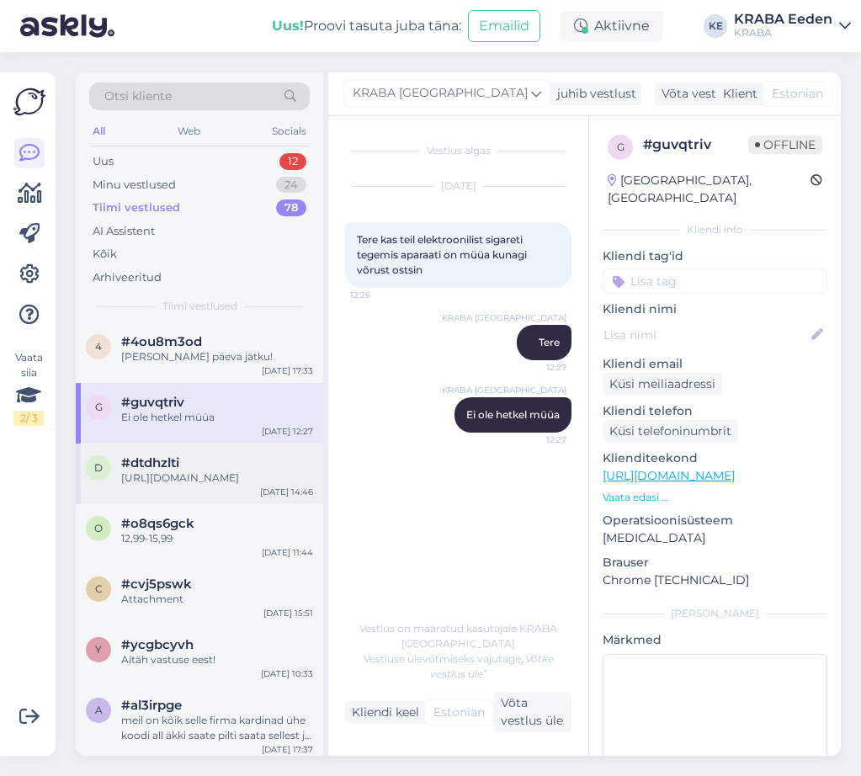
click at [235, 474] on div "[URL][DOMAIN_NAME]" at bounding box center [217, 477] width 192 height 15
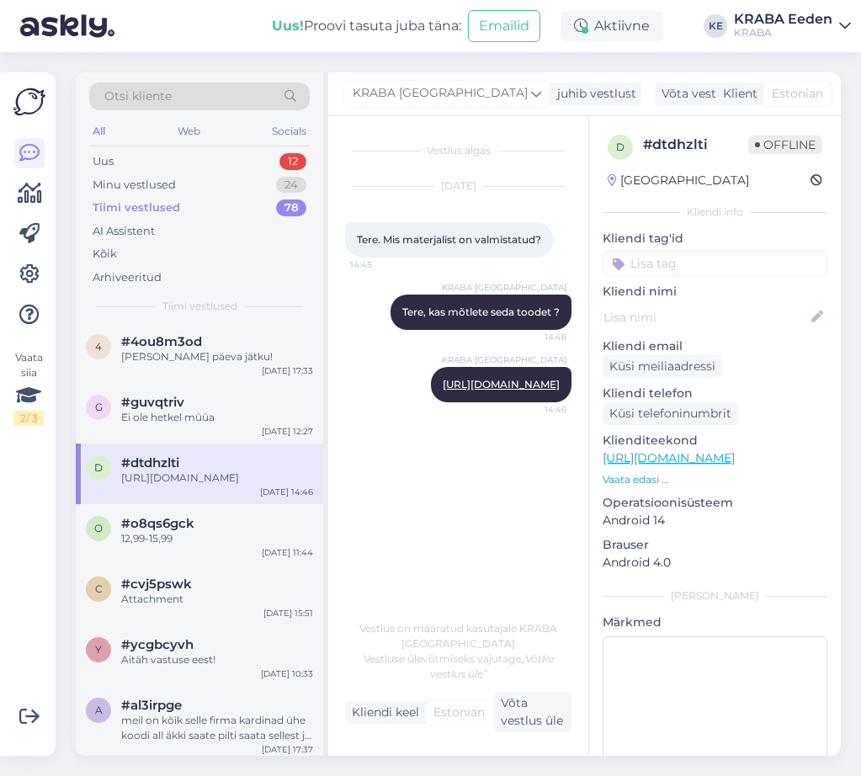
scroll to position [1766, 0]
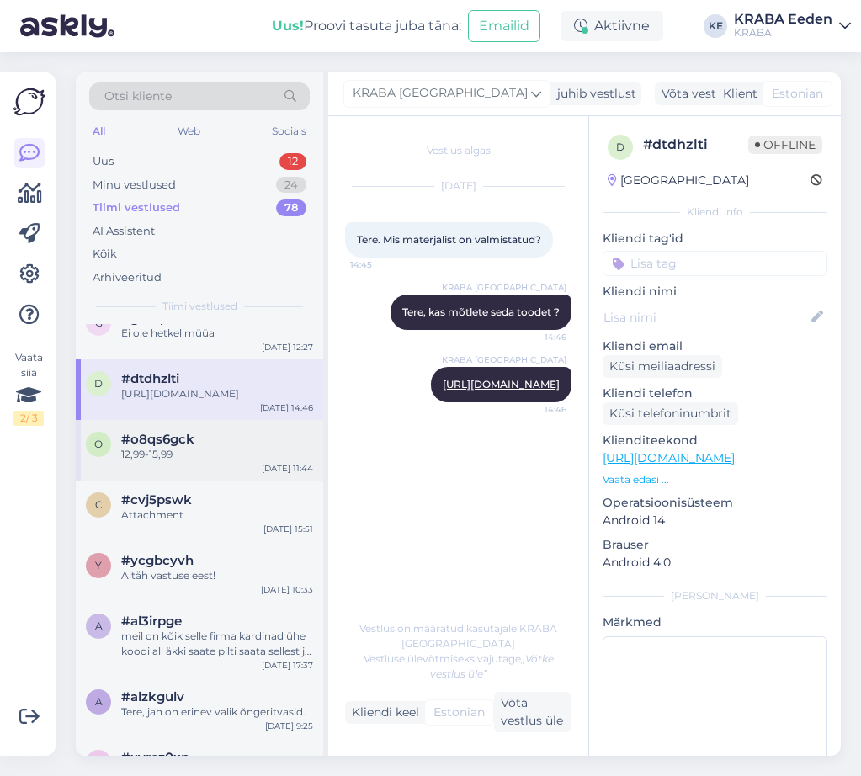
click at [210, 447] on div "#o8qs6gck" at bounding box center [217, 439] width 192 height 15
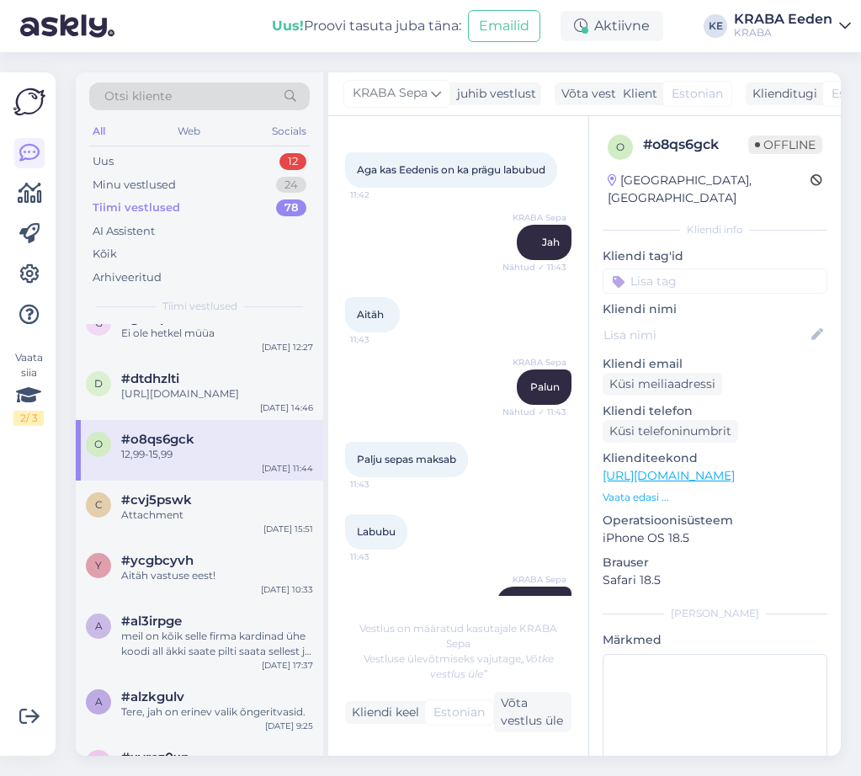
scroll to position [925, 0]
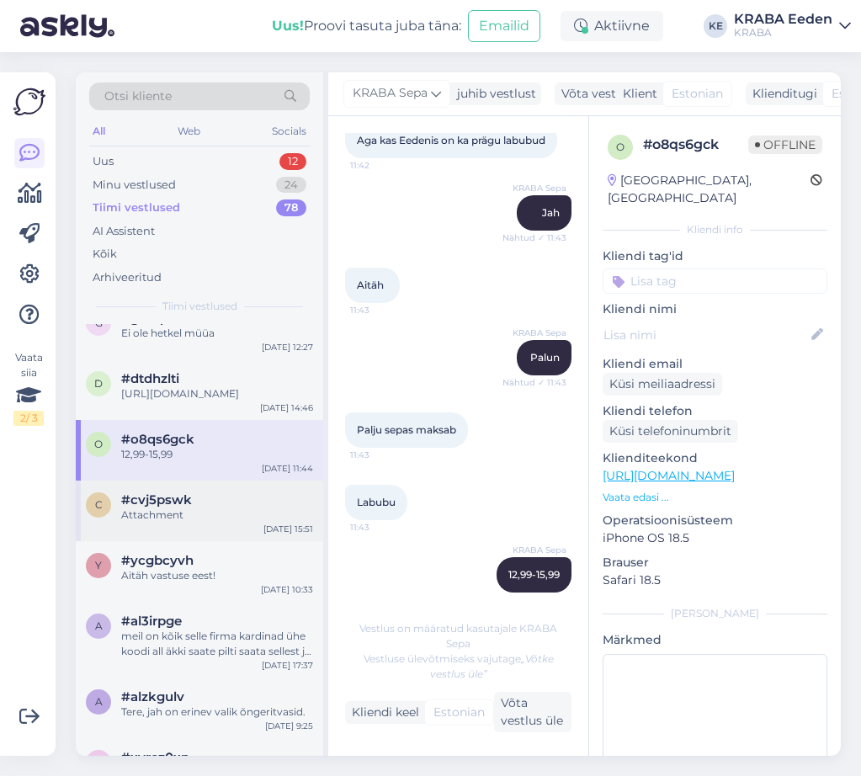
click at [209, 522] on div "Attachment" at bounding box center [217, 514] width 192 height 15
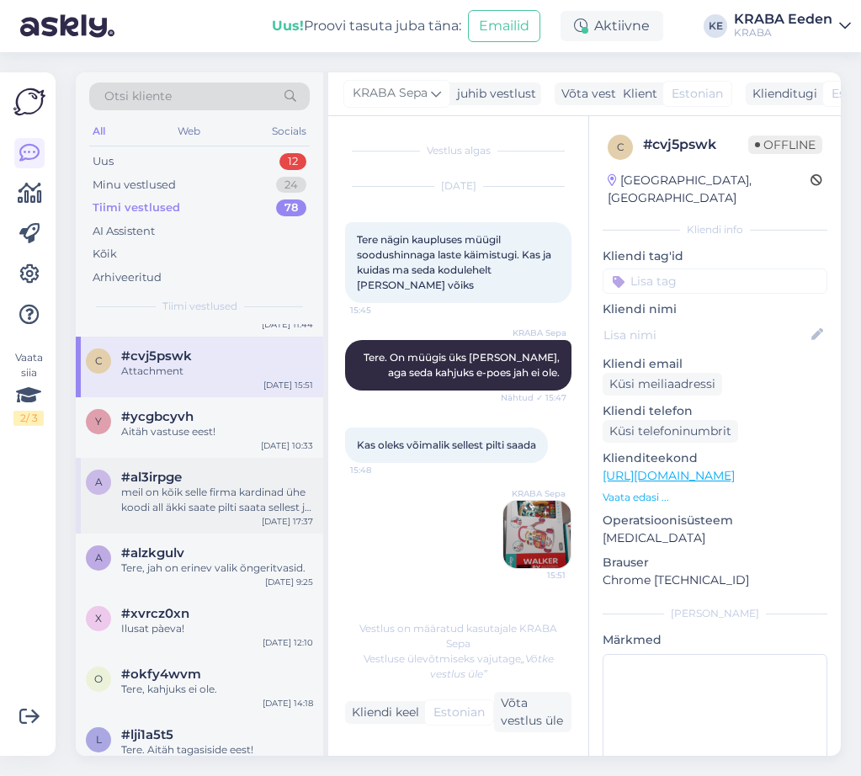
scroll to position [1935, 0]
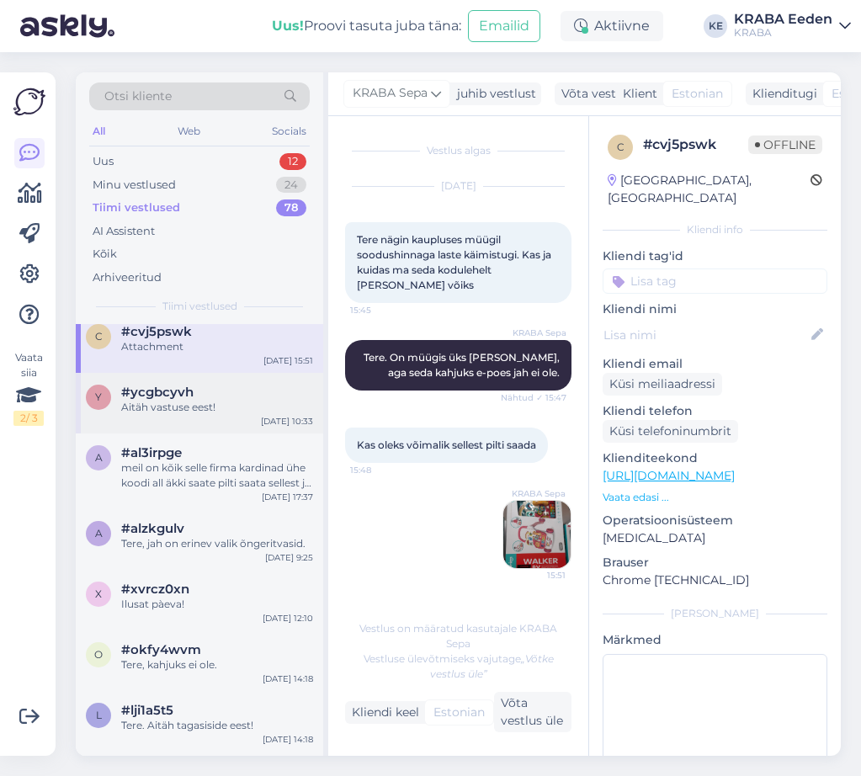
click at [223, 433] on div "y #ycgbcyvh Aitäh vastuse eest! [DATE] 10:33" at bounding box center [199, 403] width 247 height 61
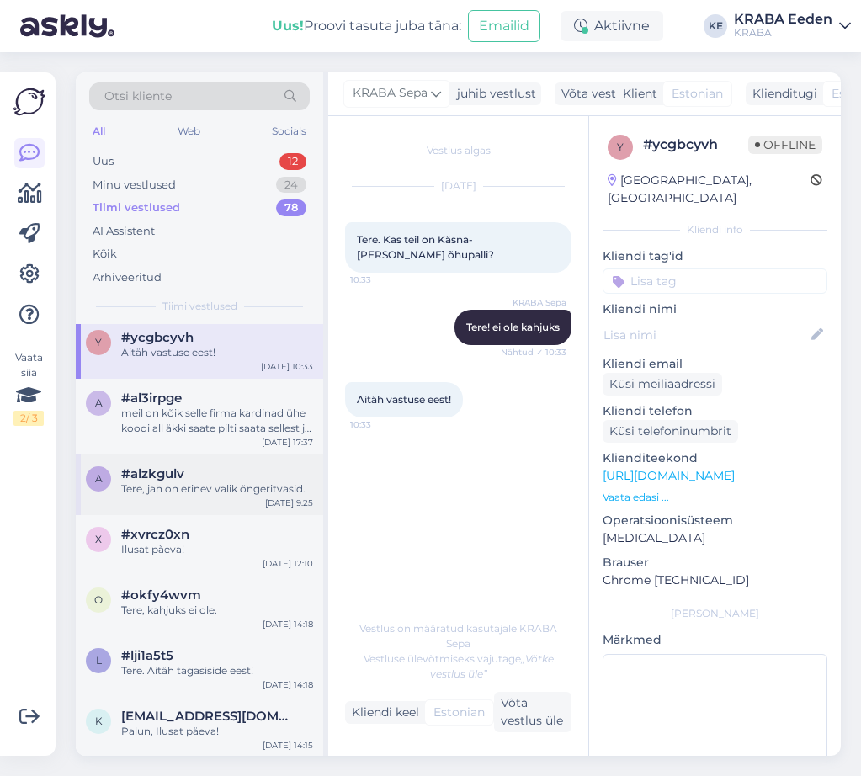
scroll to position [2019, 0]
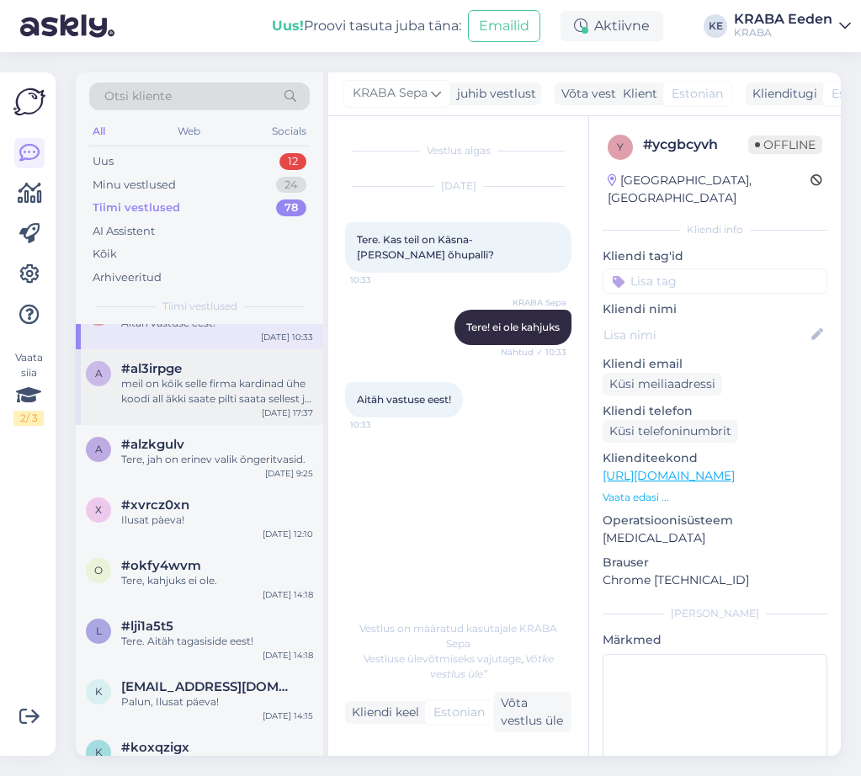
click at [209, 398] on div "meil on kõik selle firma kardinad ühe koodi all äkki saate pilti saata sellest …" at bounding box center [217, 391] width 192 height 30
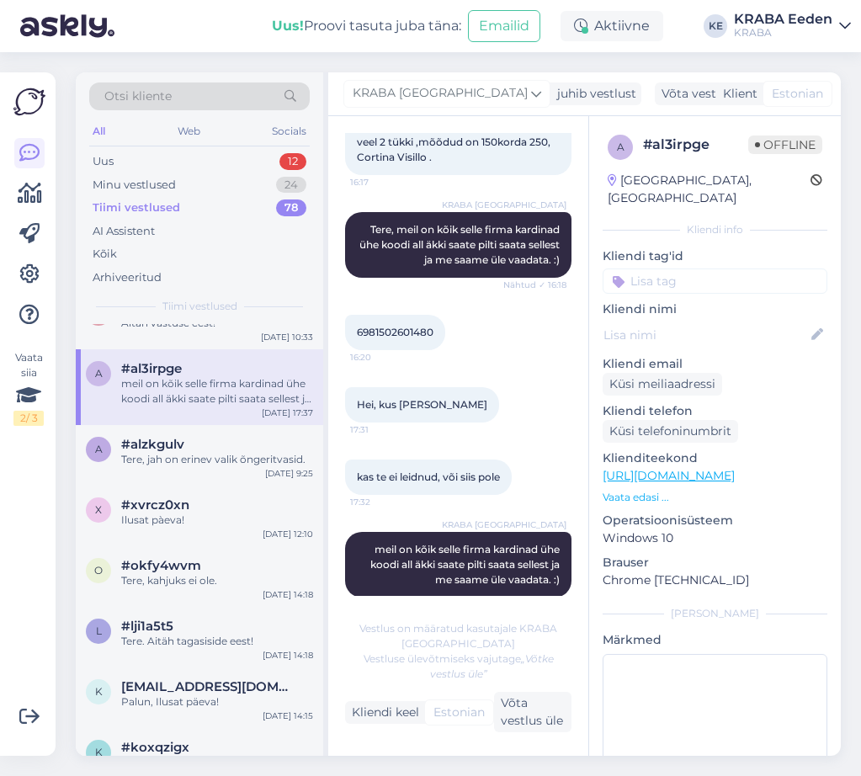
scroll to position [220, 0]
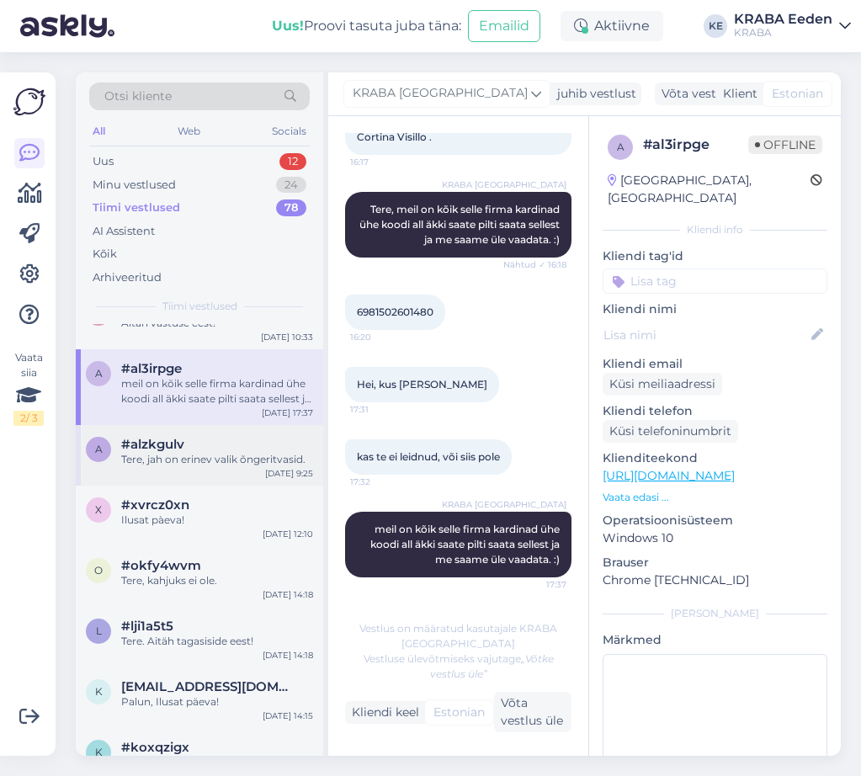
click at [194, 467] on div "Tere, jah on erinev valik õngeritvasid." at bounding box center [217, 459] width 192 height 15
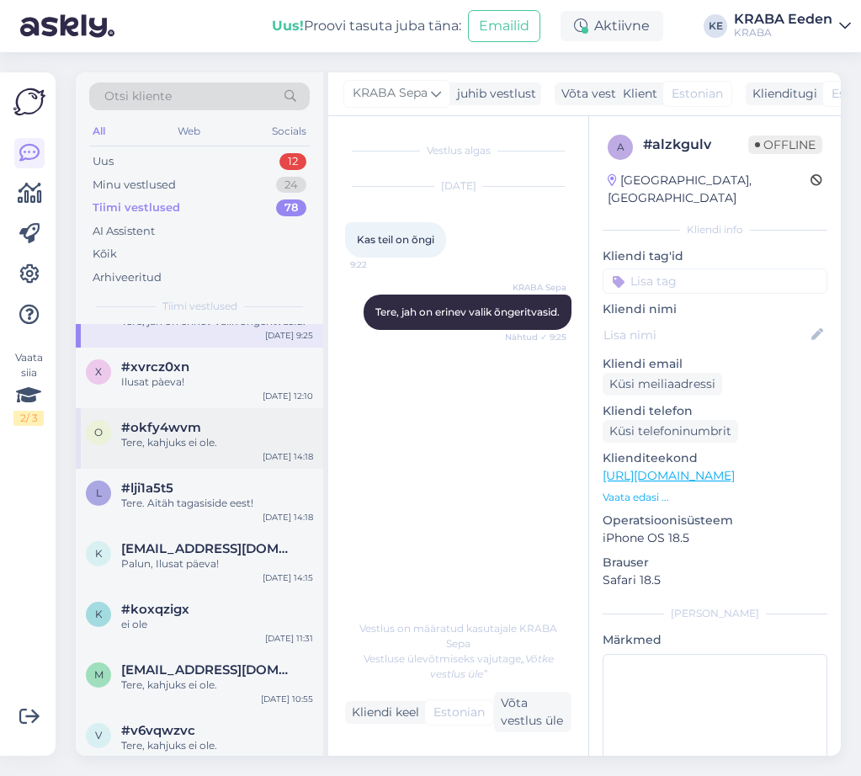
scroll to position [2187, 0]
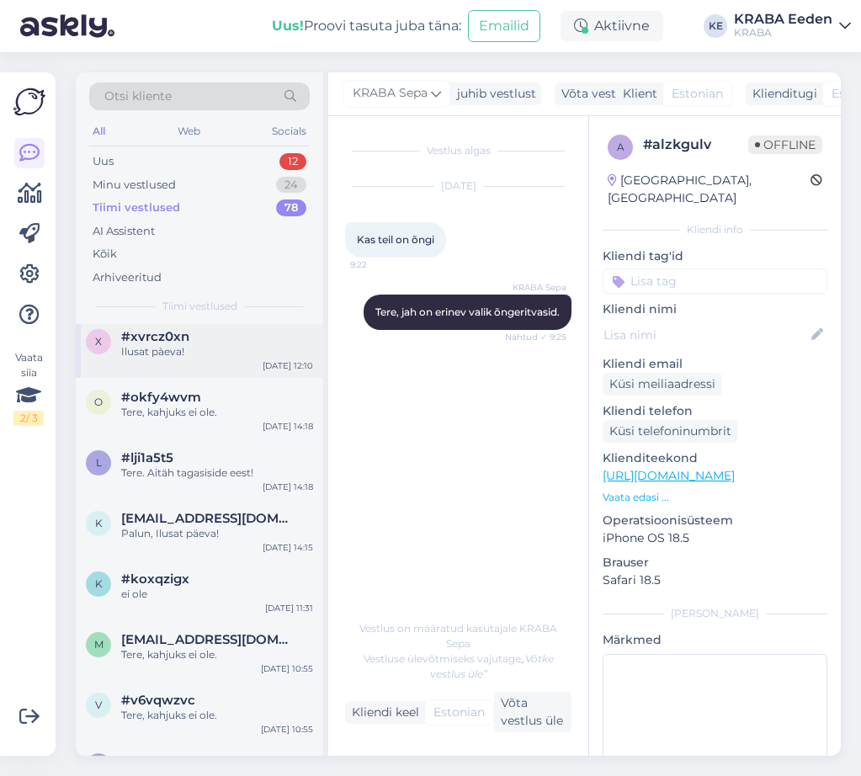
click at [230, 378] on div "x #xvrcz0xn Ilusat pàeva! [DATE] 12:10" at bounding box center [199, 347] width 247 height 61
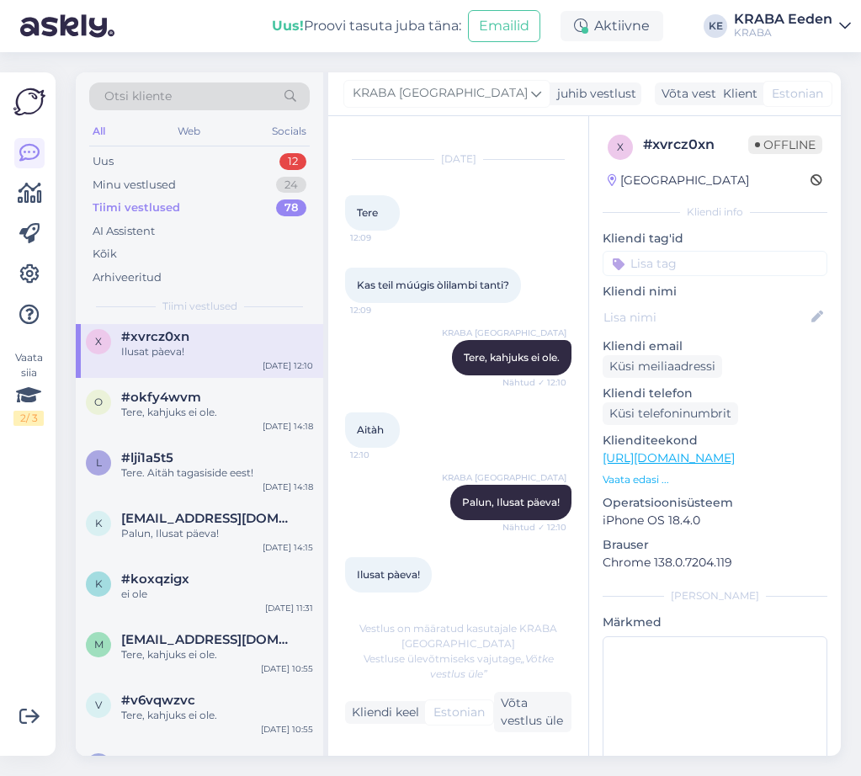
scroll to position [42, 0]
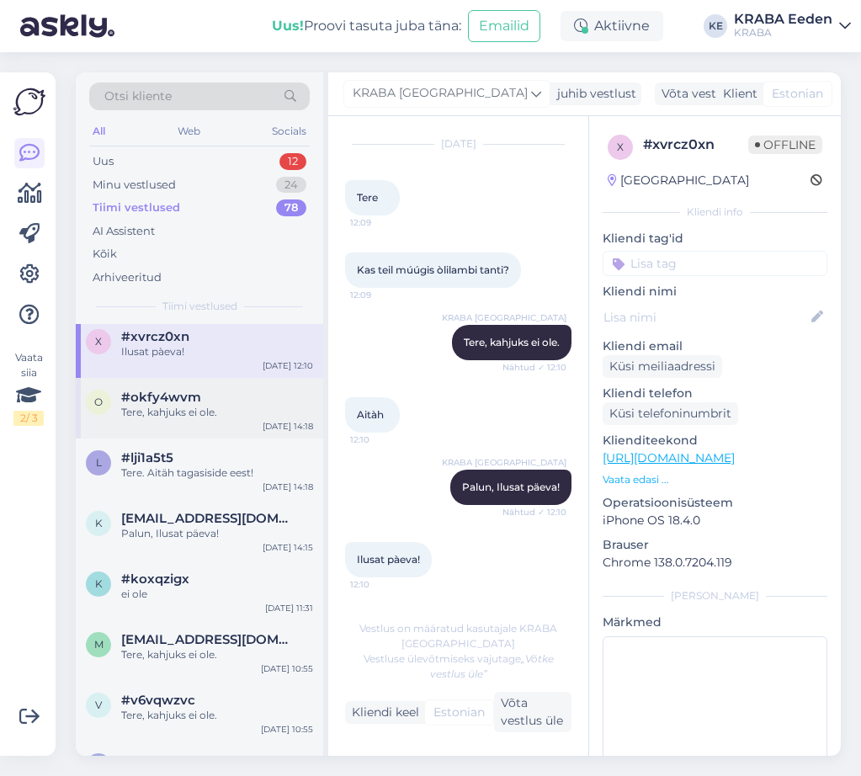
click at [217, 405] on div "#okfy4wvm" at bounding box center [217, 396] width 192 height 15
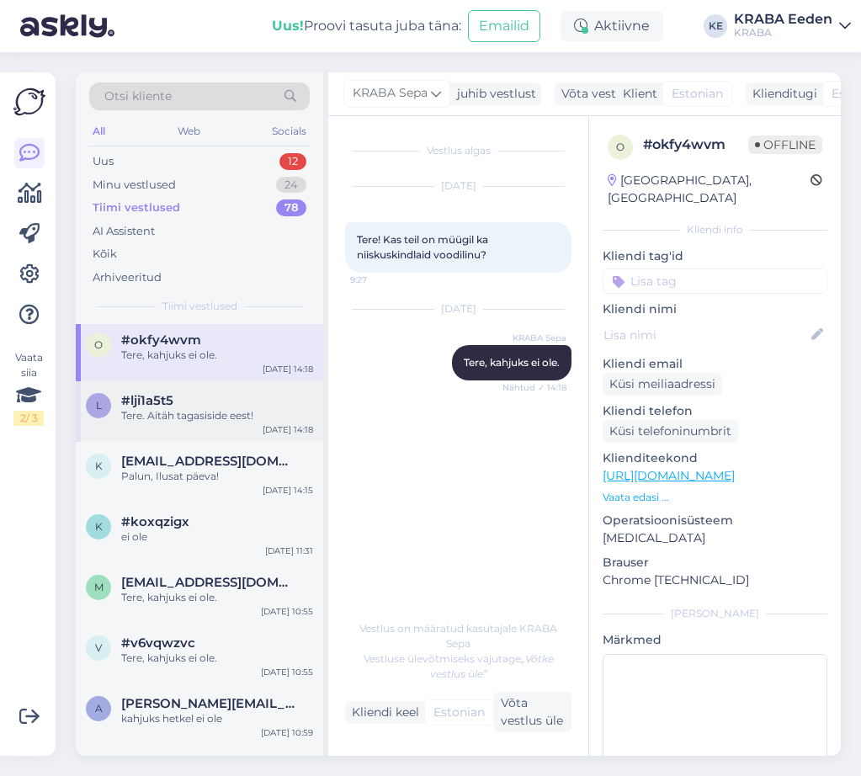
scroll to position [2271, 0]
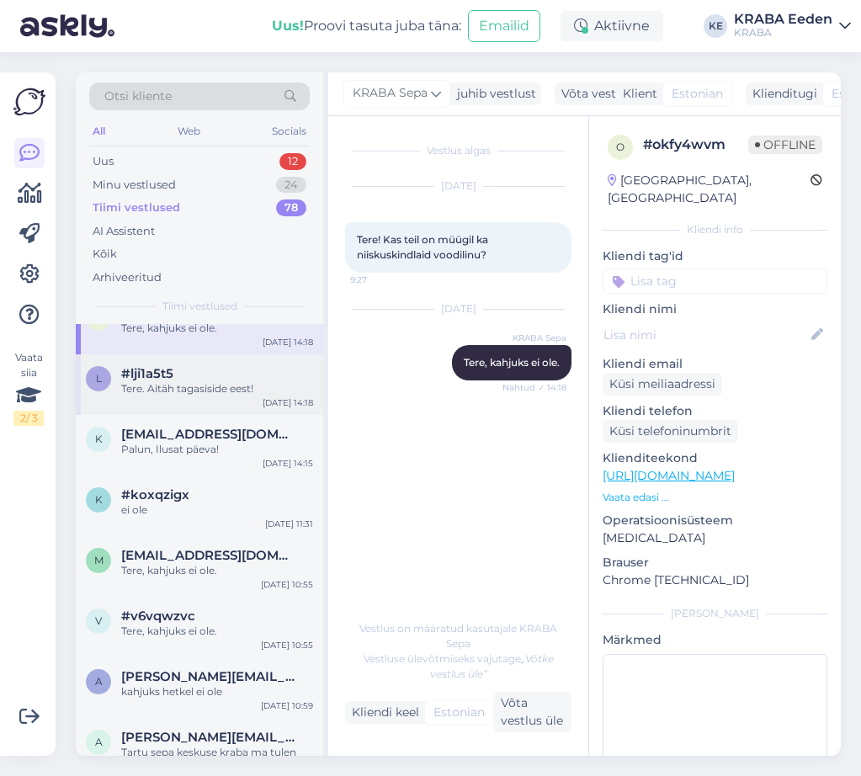
click at [228, 396] on div "Tere. Aitäh tagasiside eest!" at bounding box center [217, 388] width 192 height 15
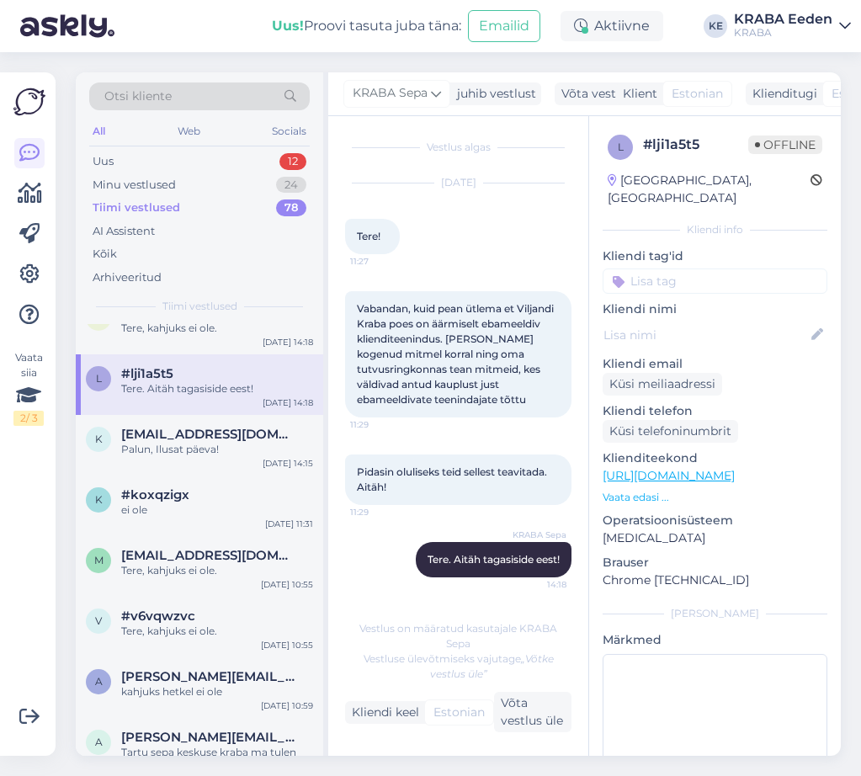
scroll to position [19, 0]
click at [213, 442] on span "[EMAIL_ADDRESS][DOMAIN_NAME]" at bounding box center [208, 433] width 175 height 15
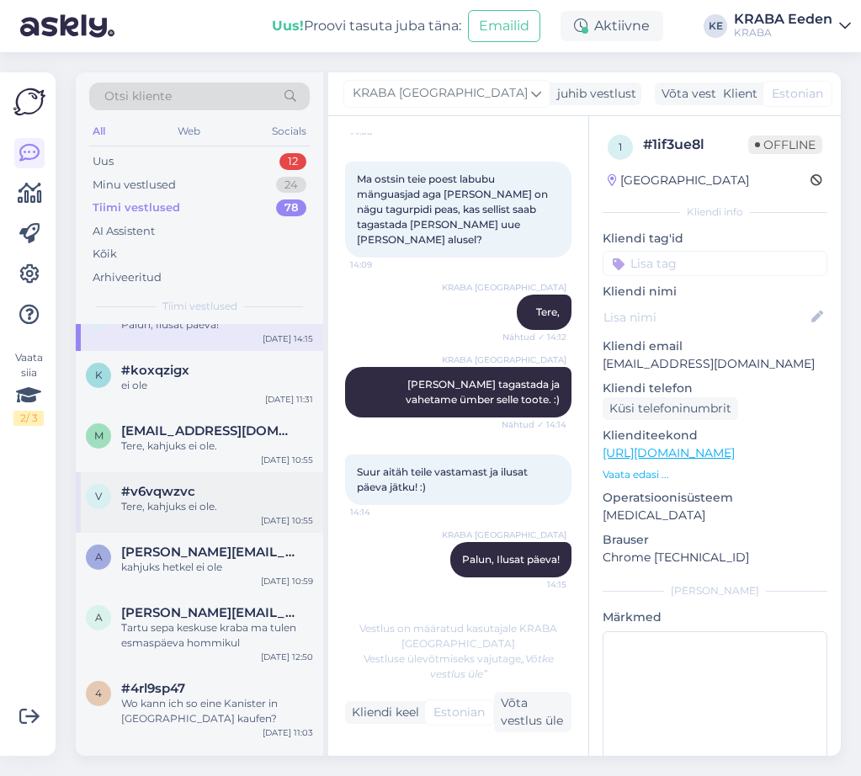
scroll to position [2439, 0]
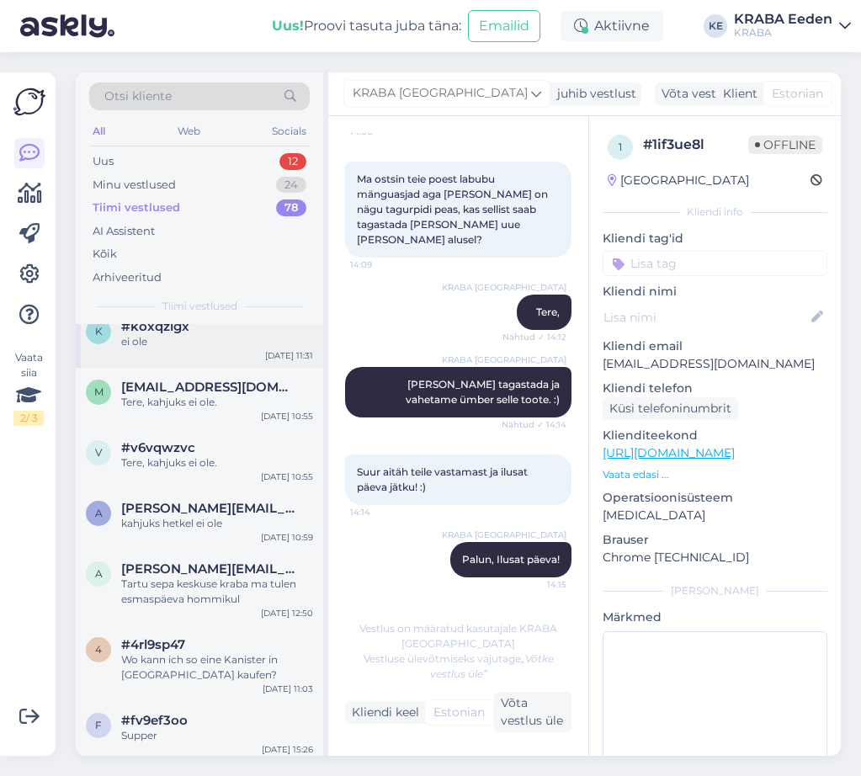
click at [225, 365] on div "k #koxqzigx ei ole [DATE] 11:31" at bounding box center [199, 337] width 247 height 61
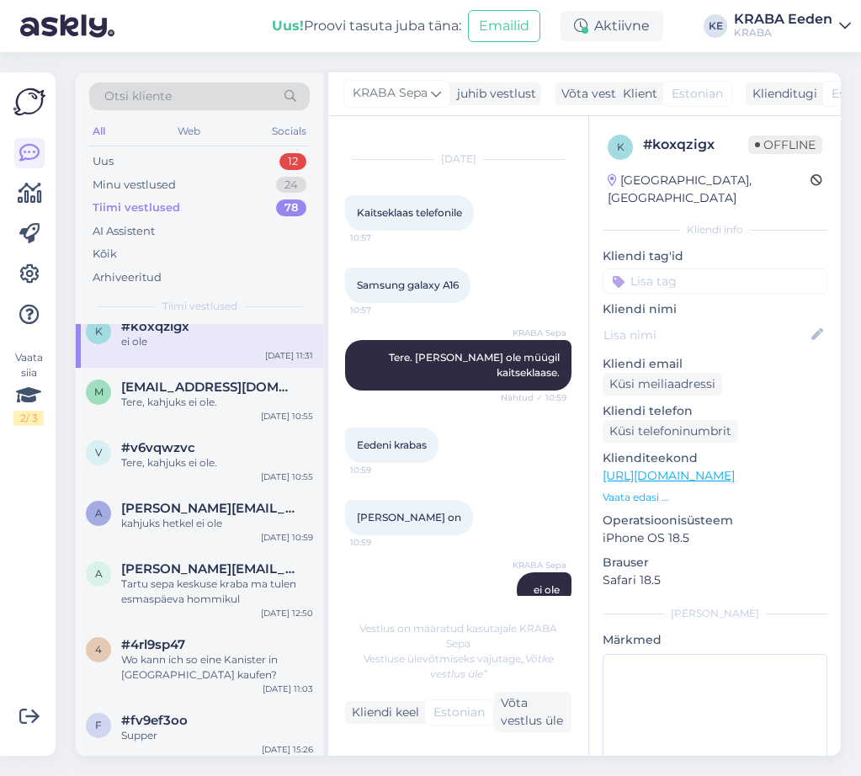
scroll to position [42, 0]
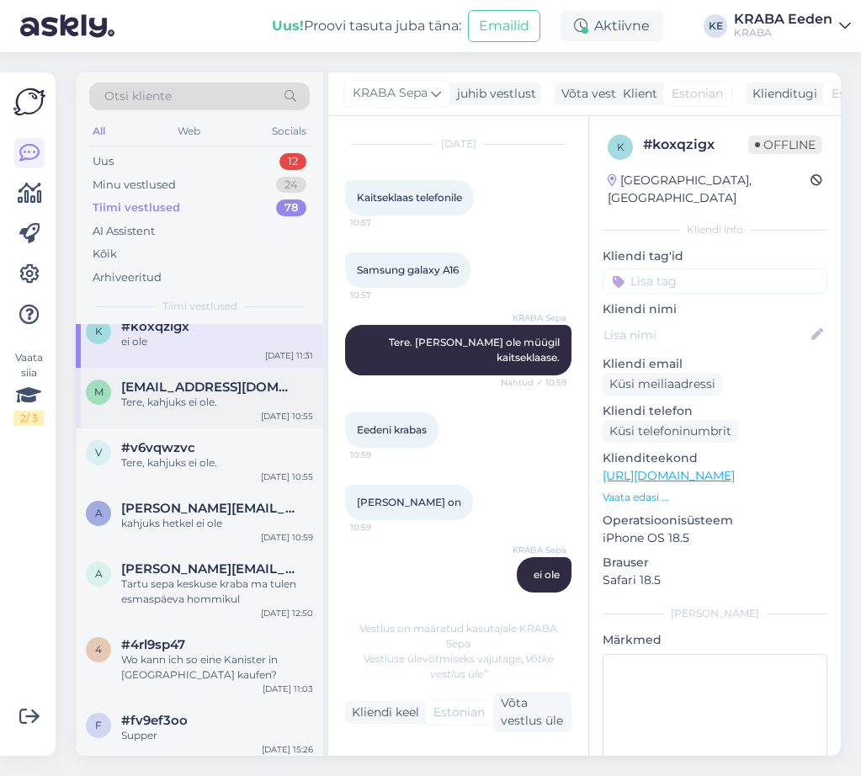
click at [230, 410] on div "Tere, kahjuks ei ole." at bounding box center [217, 402] width 192 height 15
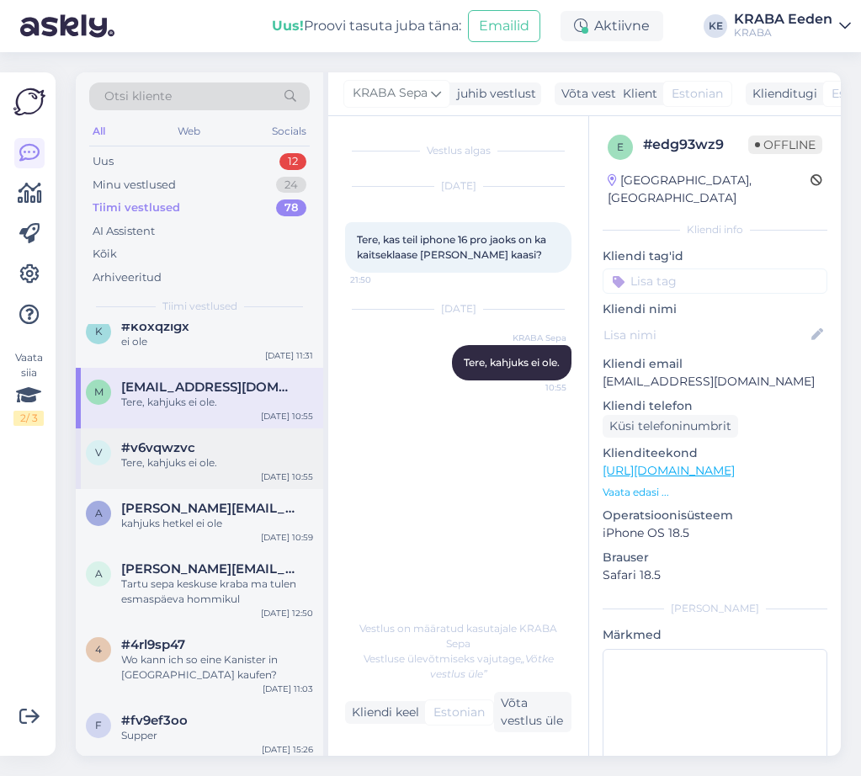
click at [199, 470] on div "Tere, kahjuks ei ole." at bounding box center [217, 462] width 192 height 15
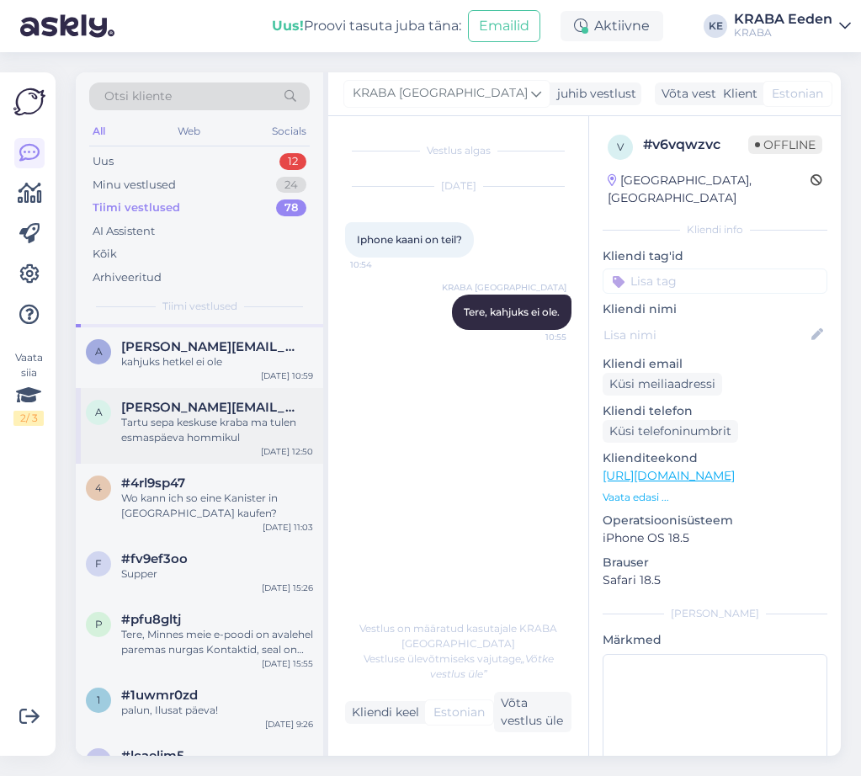
scroll to position [2608, 0]
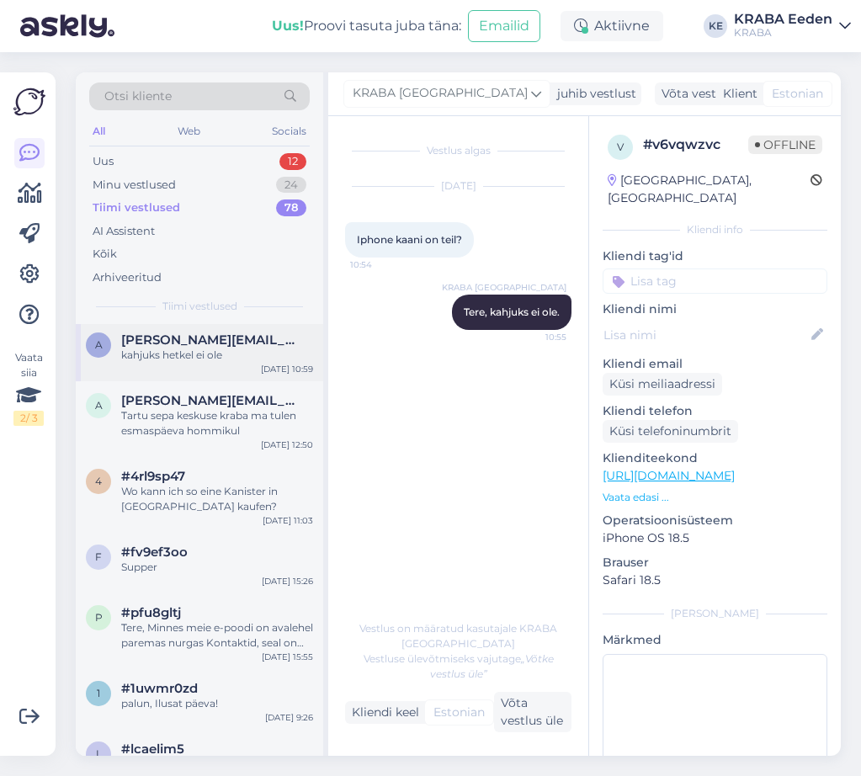
click at [246, 363] on div "kahjuks hetkel ei ole" at bounding box center [217, 354] width 192 height 15
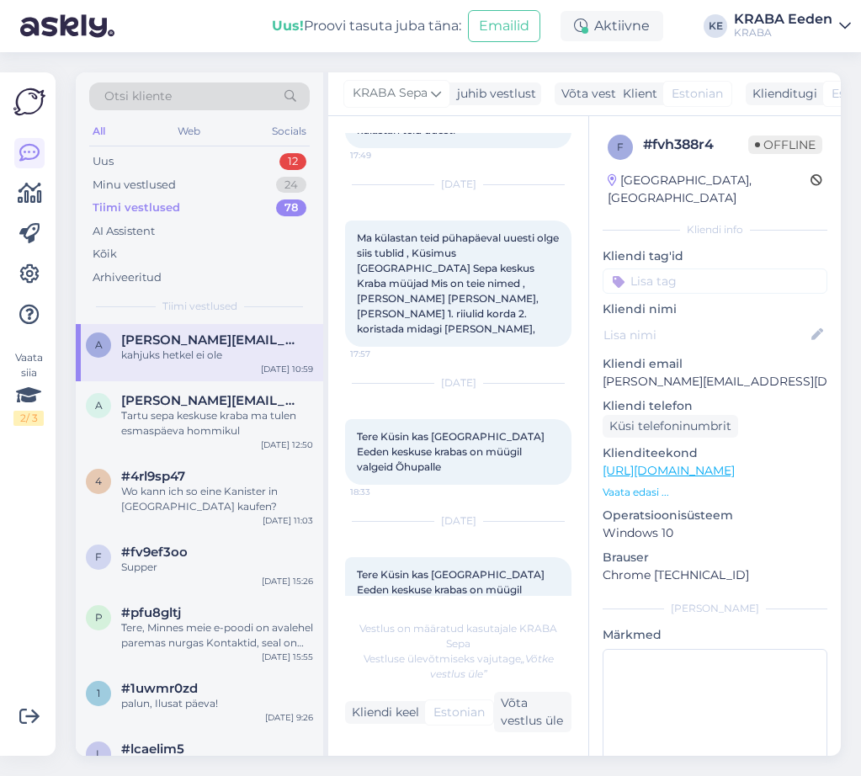
scroll to position [1068, 0]
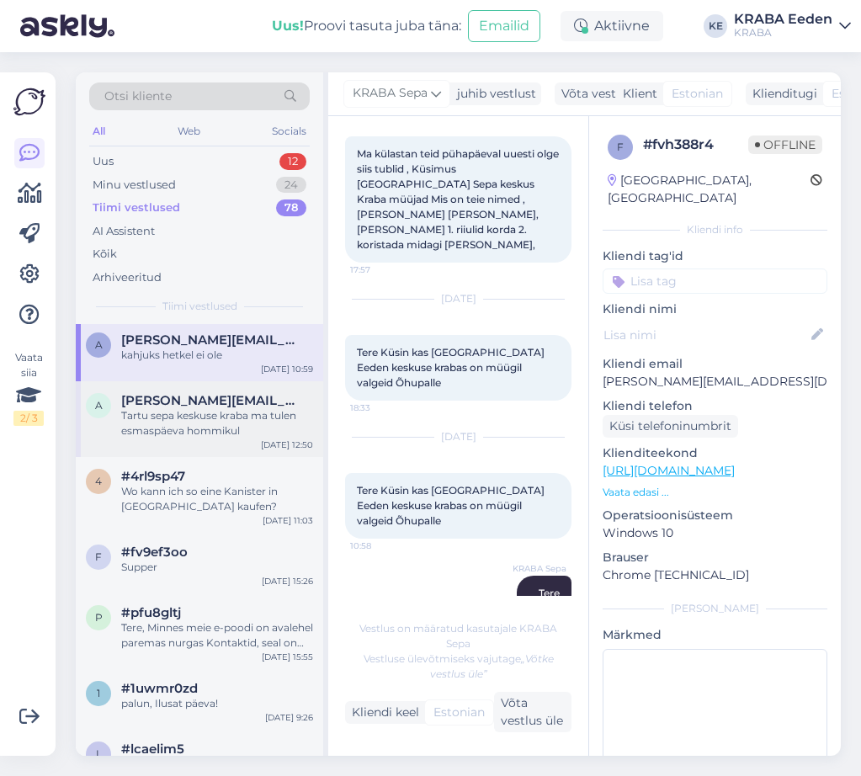
click at [231, 408] on span "[PERSON_NAME][EMAIL_ADDRESS][DOMAIN_NAME]" at bounding box center [208, 400] width 175 height 15
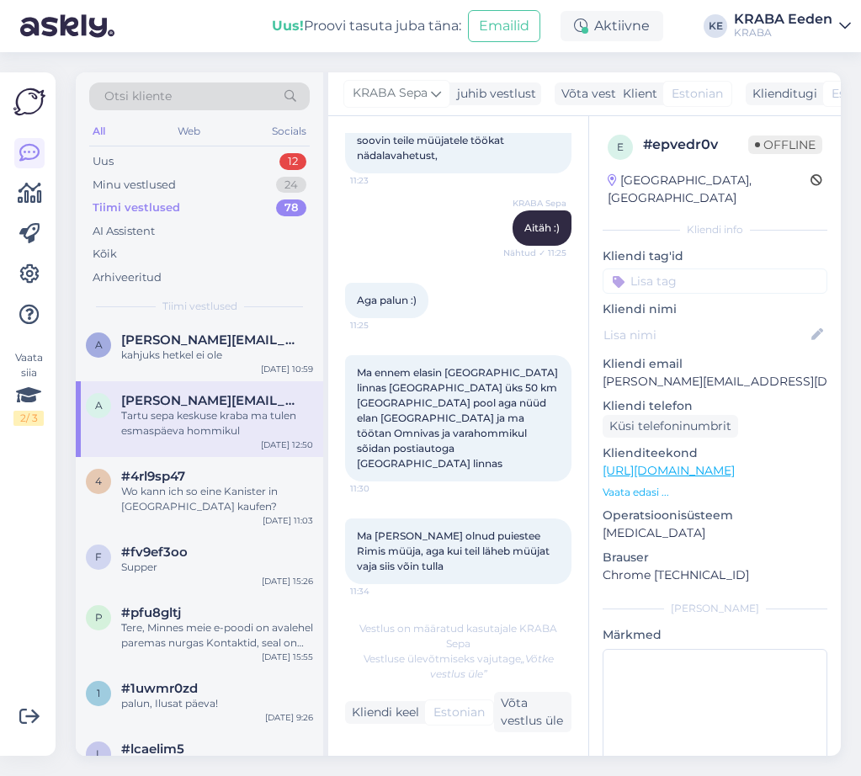
scroll to position [491, 0]
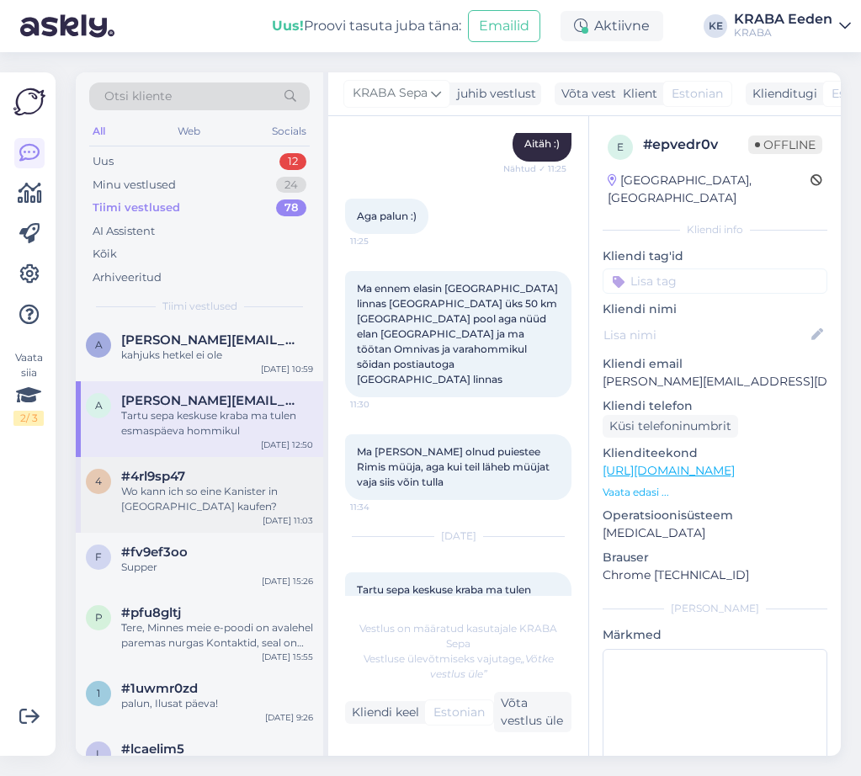
click at [234, 500] on div "Wo kann ich so eine Kanister in [GEOGRAPHIC_DATA] kaufen?" at bounding box center [217, 499] width 192 height 30
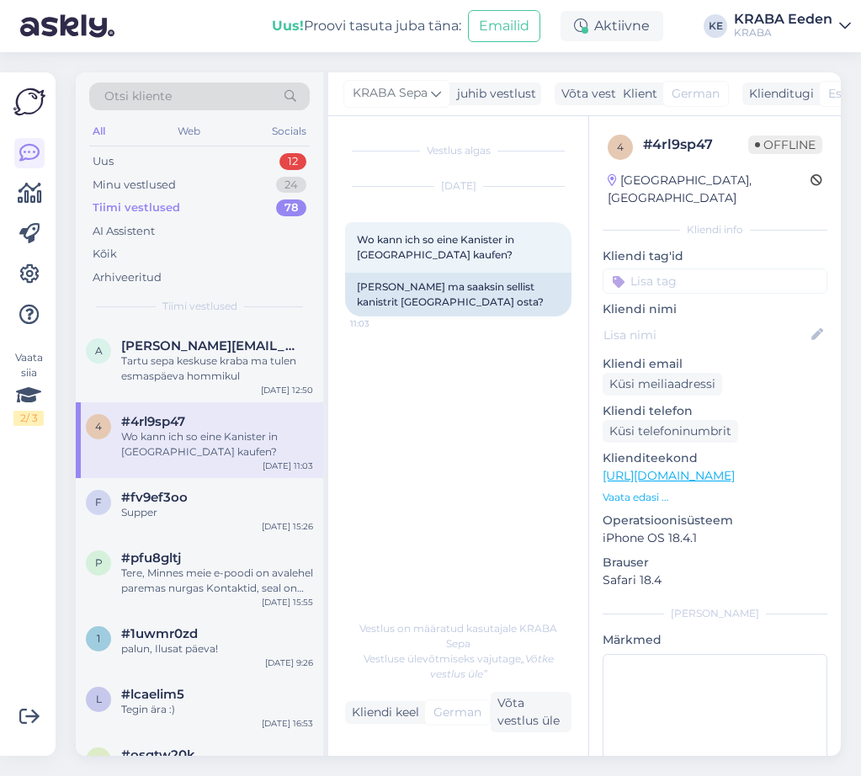
scroll to position [2692, 0]
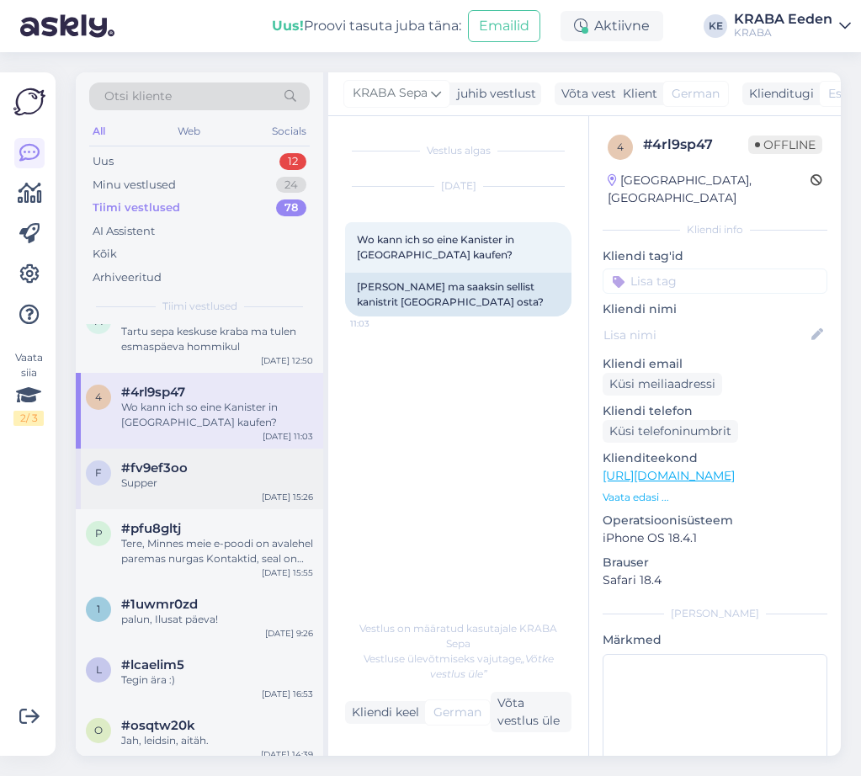
click at [208, 475] on div "#fv9ef3oo" at bounding box center [217, 467] width 192 height 15
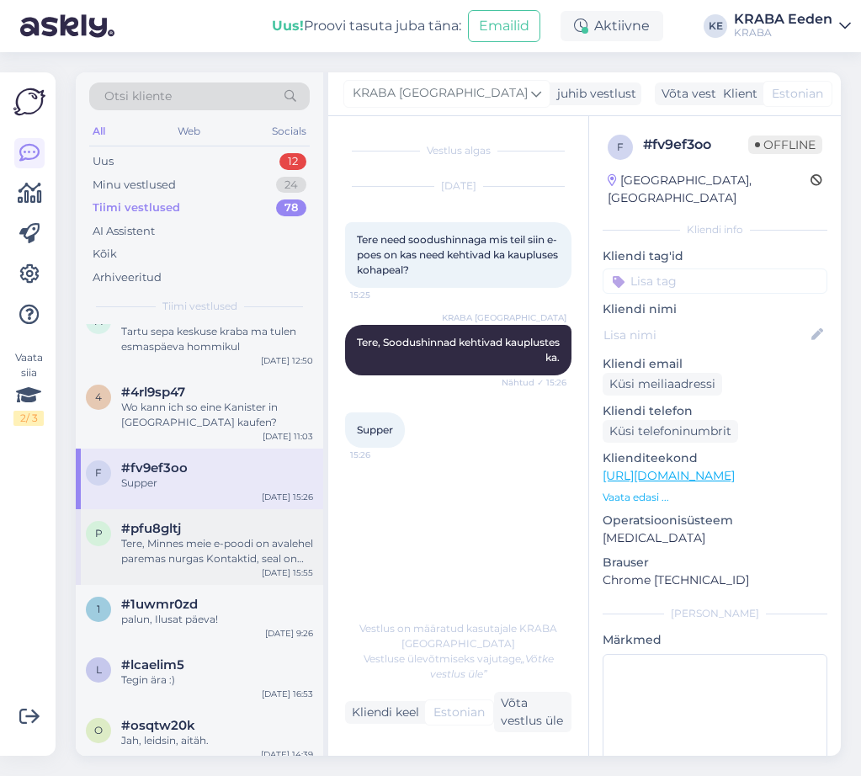
click at [204, 557] on div "Tere, Minnes meie e-poodi on avalehel paremas nurgas Kontaktid, seal on olemas." at bounding box center [217, 551] width 192 height 30
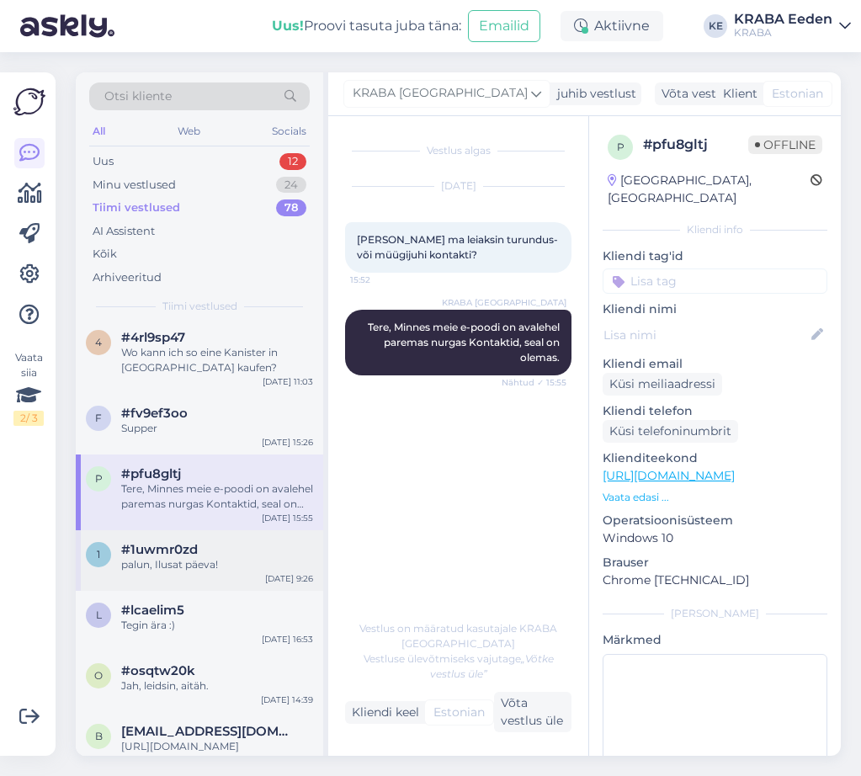
scroll to position [2860, 0]
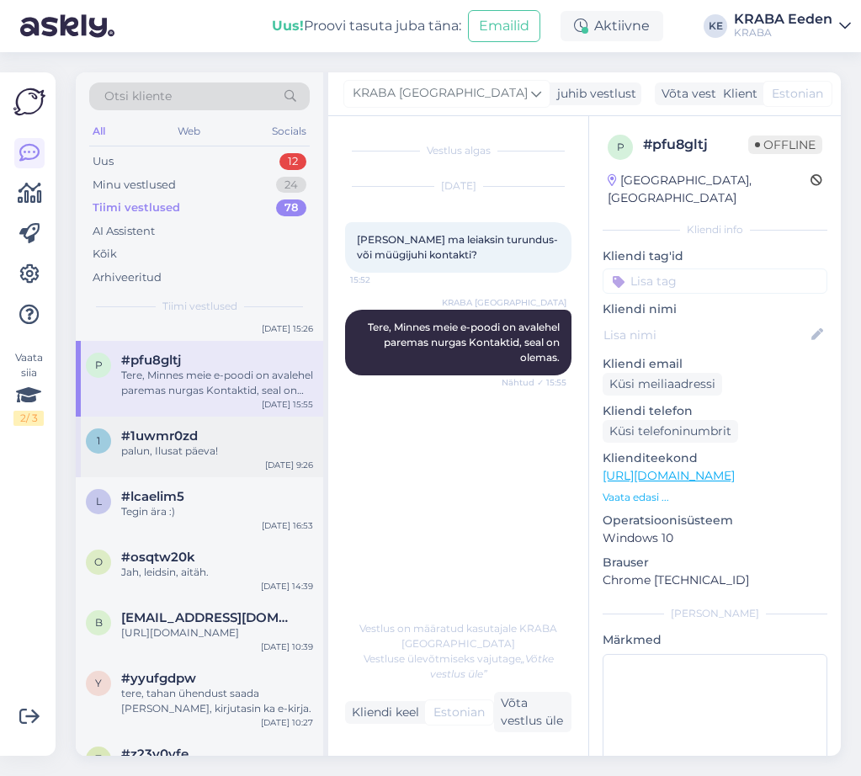
click at [206, 458] on div "palun, Ilusat päeva!" at bounding box center [217, 450] width 192 height 15
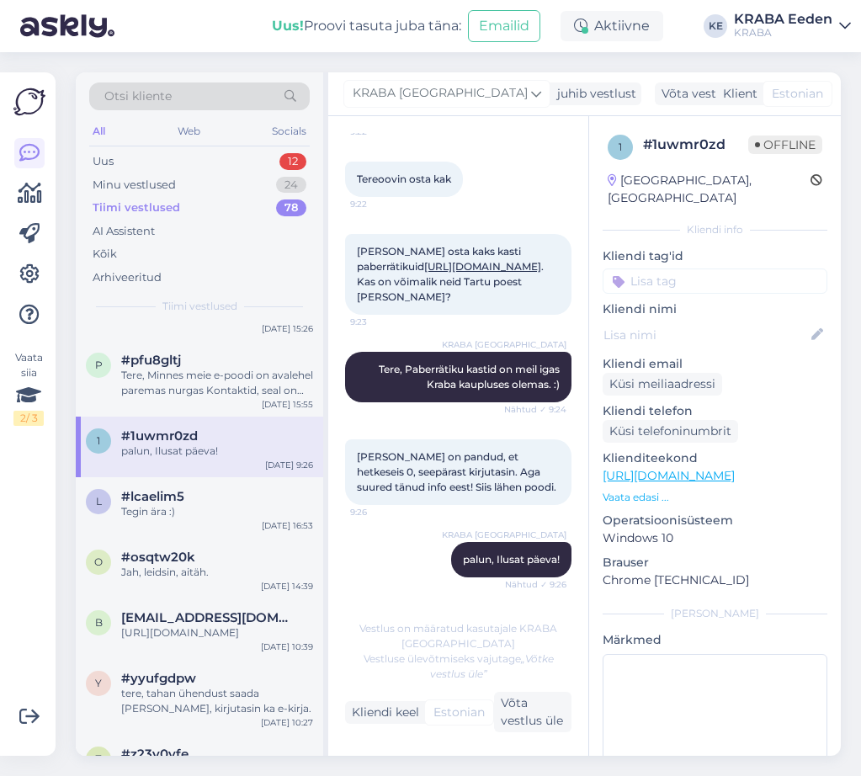
scroll to position [148, 0]
click at [248, 519] on div "Tegin ära :)" at bounding box center [217, 511] width 192 height 15
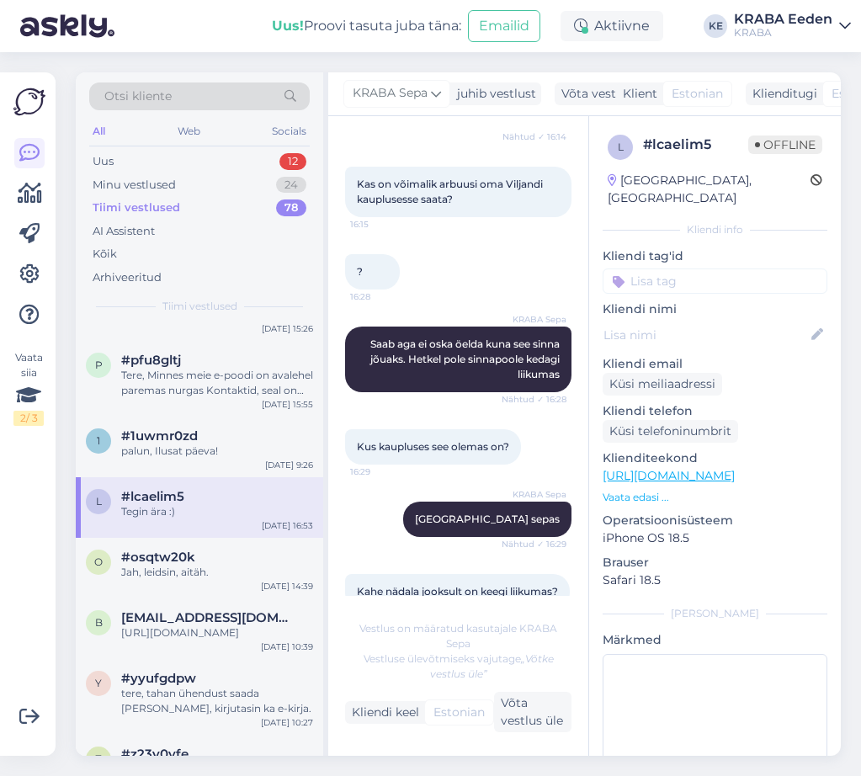
scroll to position [0, 0]
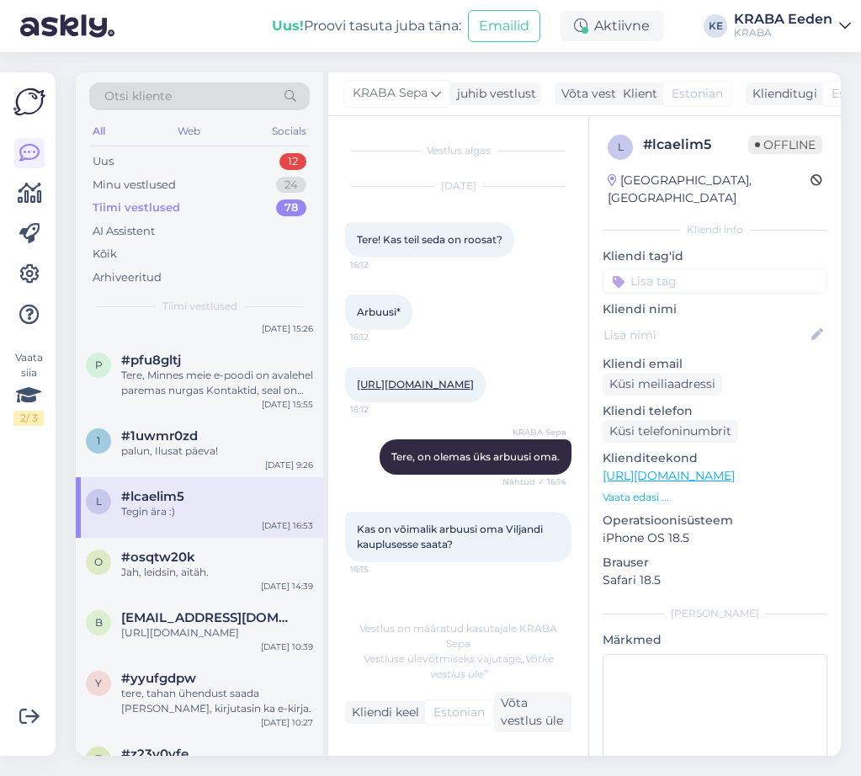
click at [416, 392] on div "[URL][DOMAIN_NAME] 16:12" at bounding box center [415, 384] width 140 height 35
click at [453, 388] on link "[URL][DOMAIN_NAME]" at bounding box center [415, 384] width 117 height 13
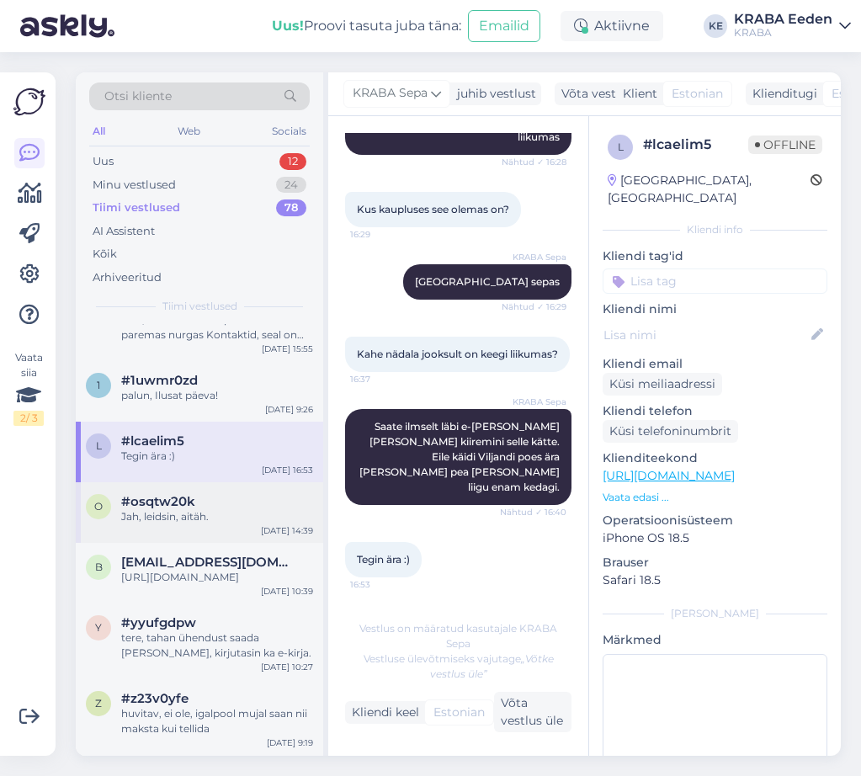
scroll to position [2944, 0]
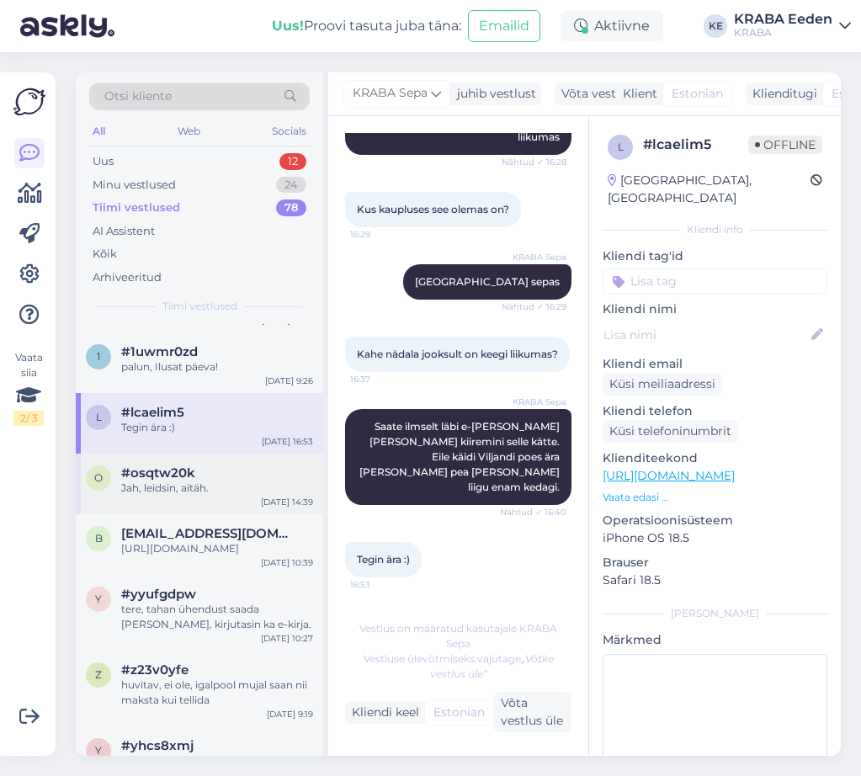
click at [184, 480] on span "#osqtw20k" at bounding box center [158, 472] width 74 height 15
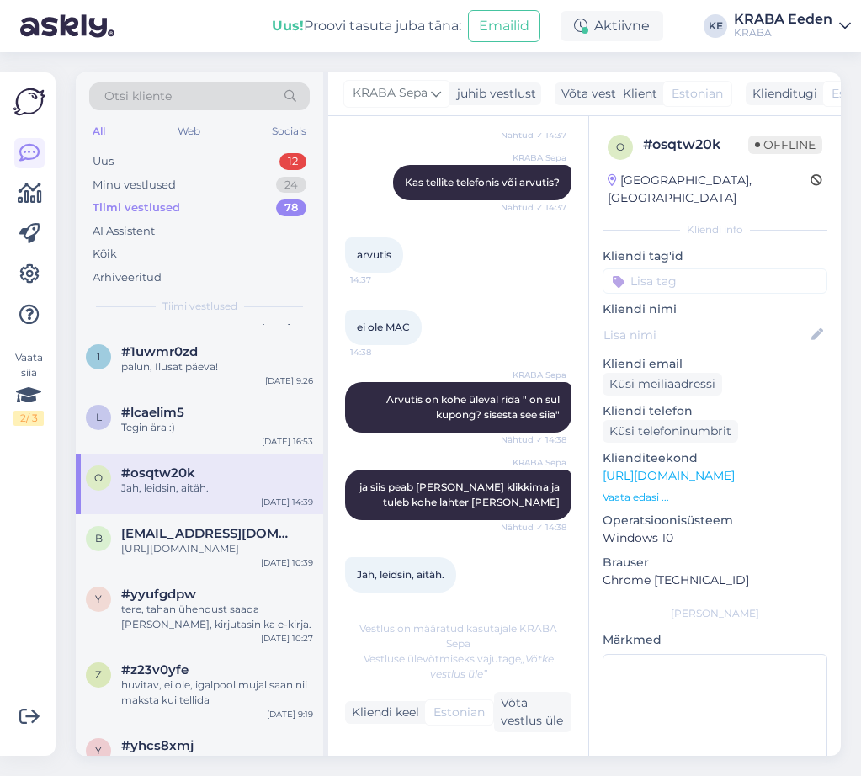
scroll to position [715, 0]
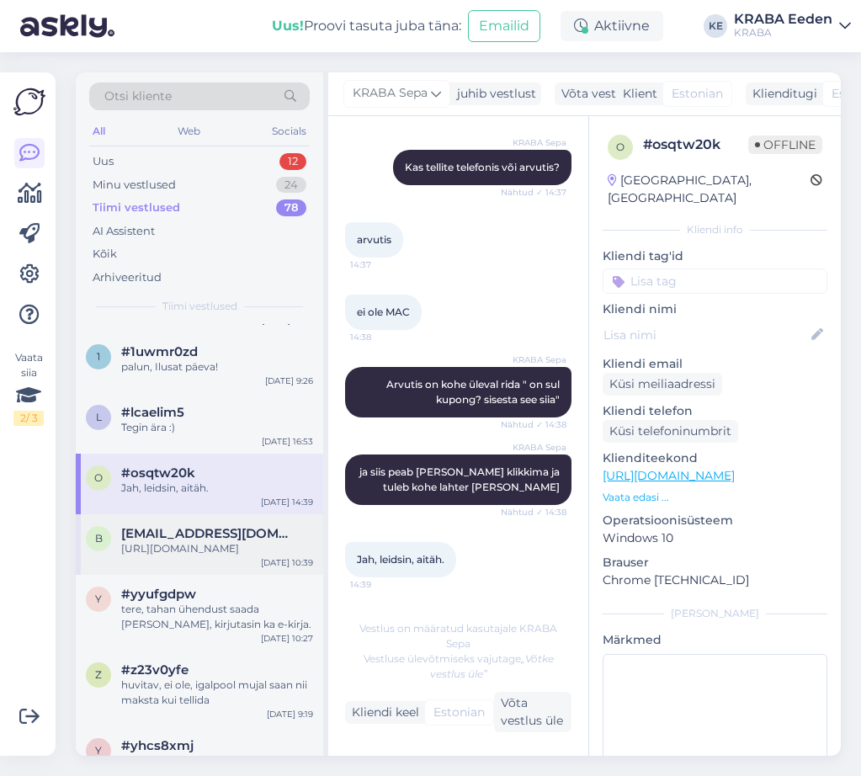
click at [235, 556] on div "[URL][DOMAIN_NAME]" at bounding box center [217, 548] width 192 height 15
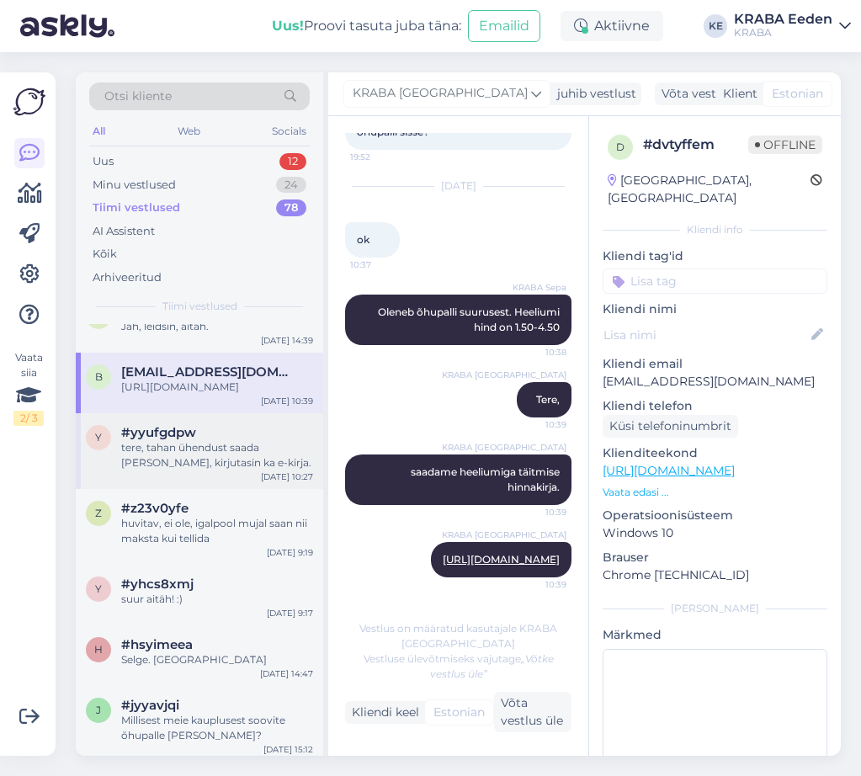
scroll to position [3112, 0]
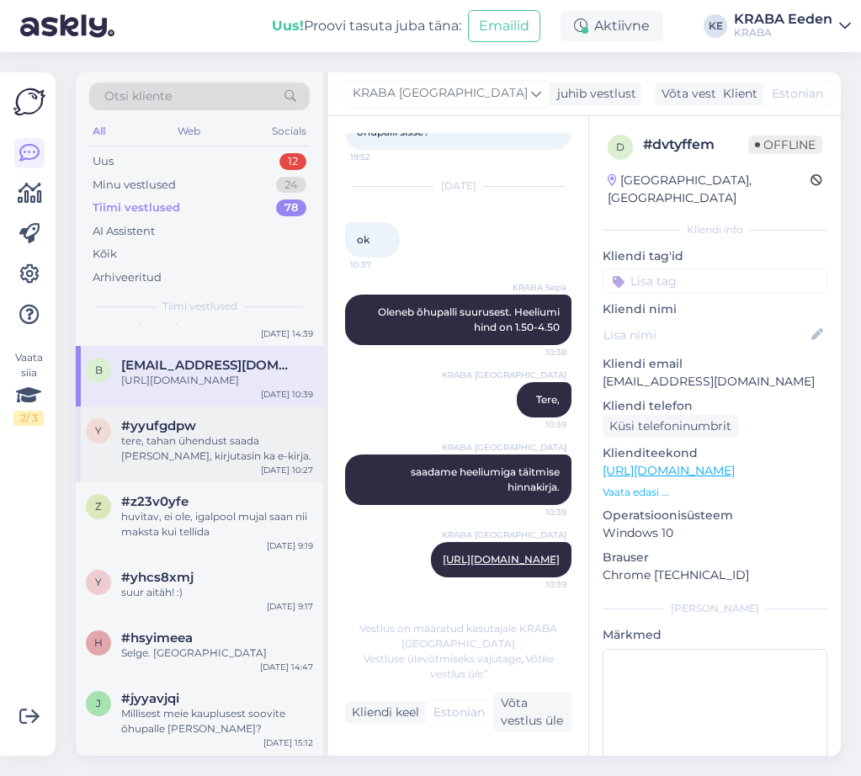
click at [192, 459] on div "tere, tahan ühendust saada [PERSON_NAME], kirjutasin ka e-kirja." at bounding box center [217, 448] width 192 height 30
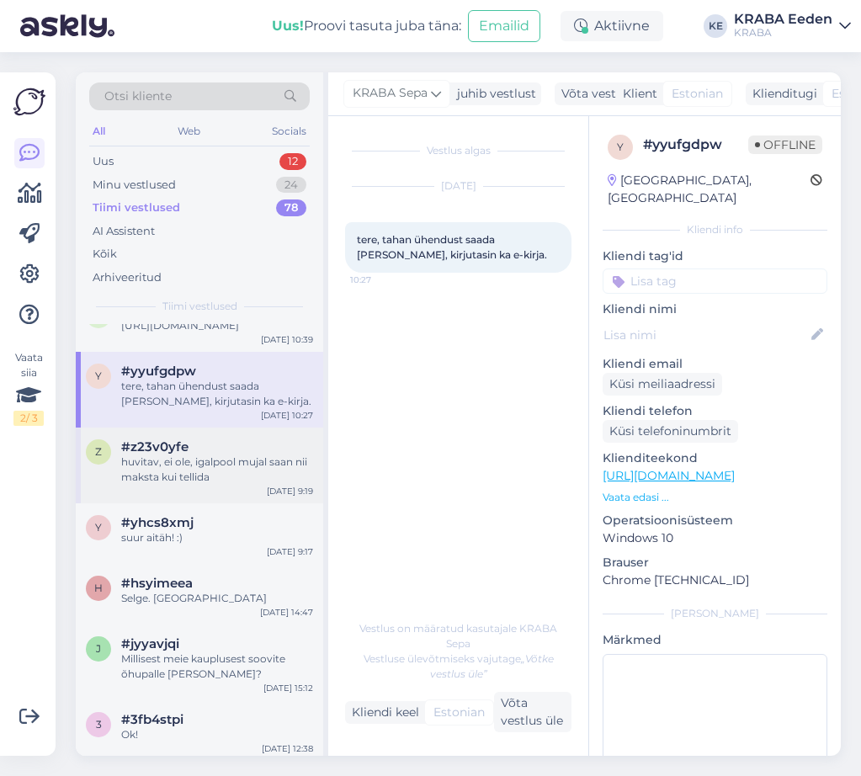
scroll to position [3196, 0]
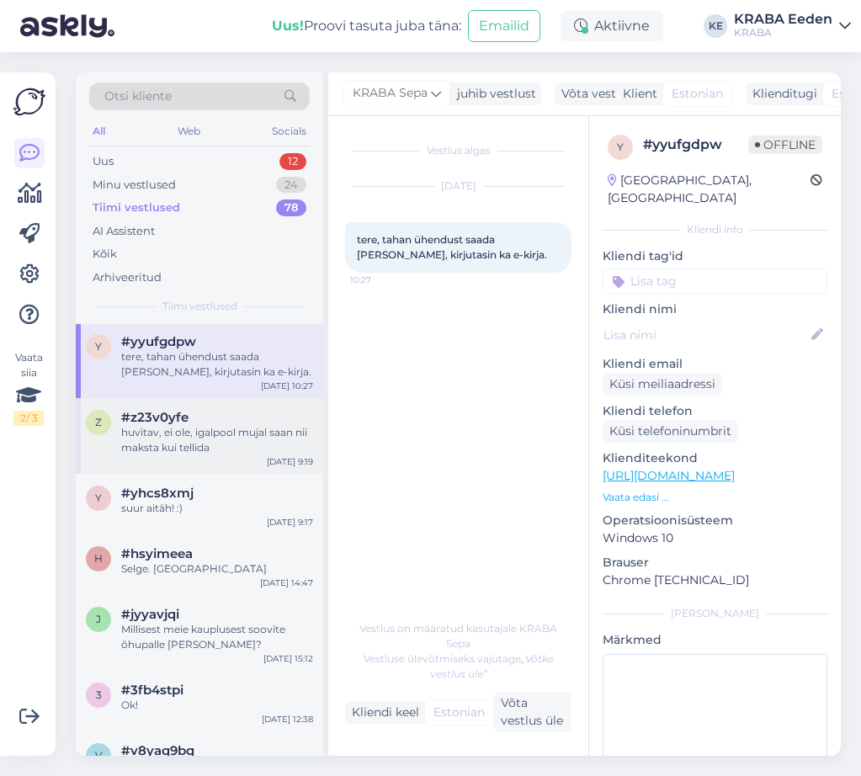
click at [203, 425] on div "#z23v0yfe" at bounding box center [217, 417] width 192 height 15
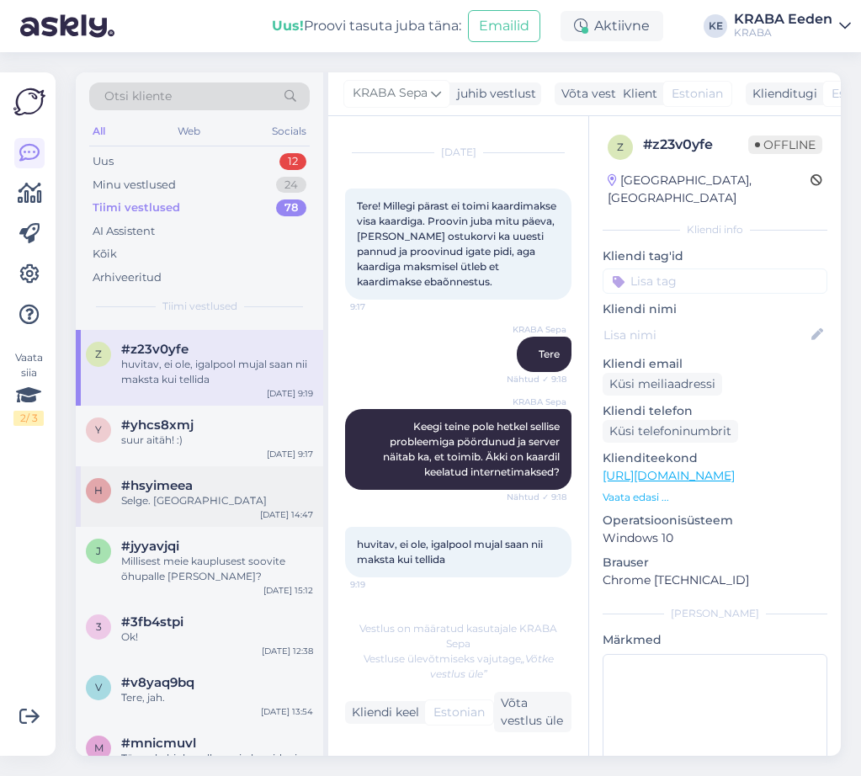
scroll to position [3365, 0]
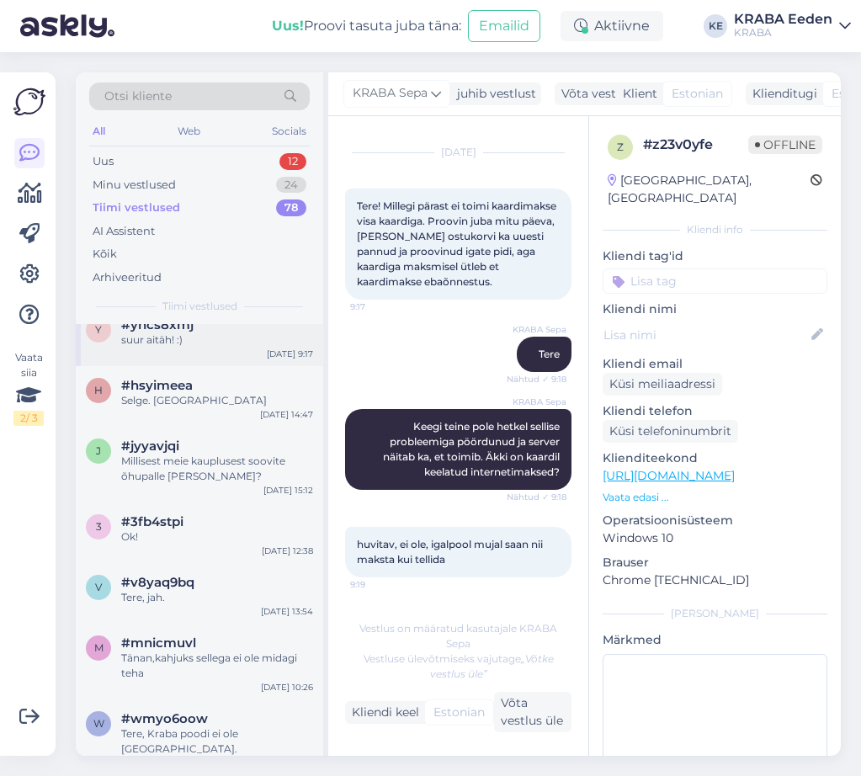
click at [239, 332] on div "#yhcs8xmj" at bounding box center [217, 324] width 192 height 15
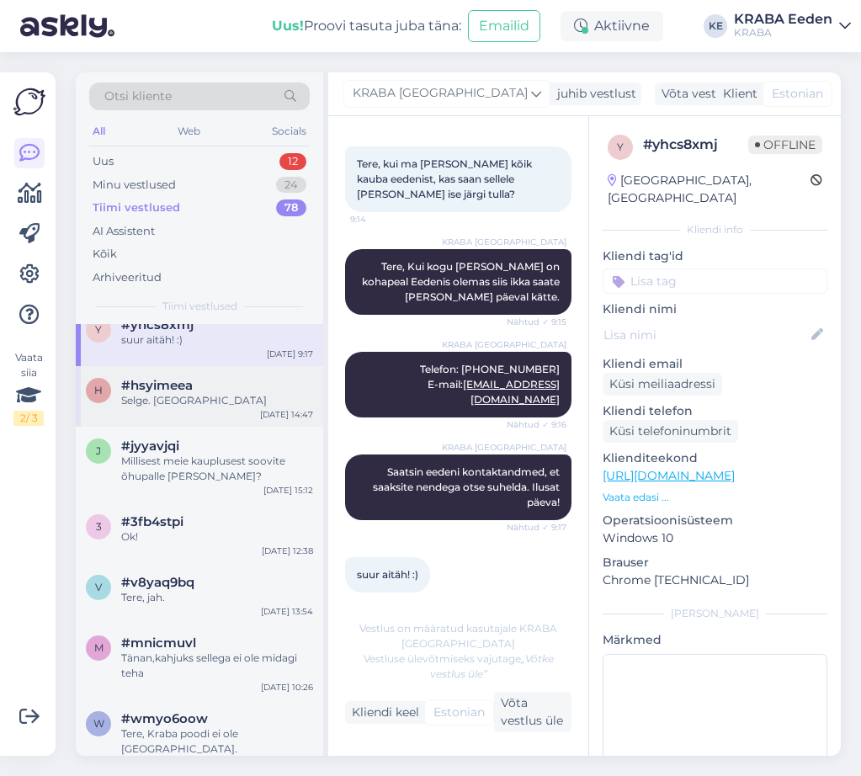
click at [198, 408] on div "Selge. [GEOGRAPHIC_DATA]" at bounding box center [217, 400] width 192 height 15
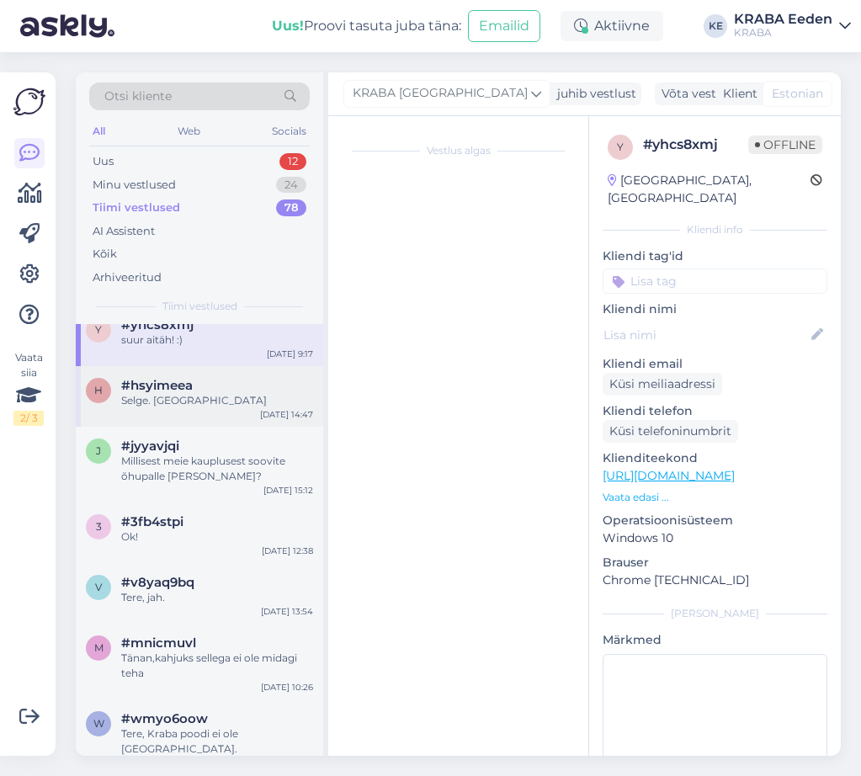
scroll to position [0, 0]
